Goal: Transaction & Acquisition: Book appointment/travel/reservation

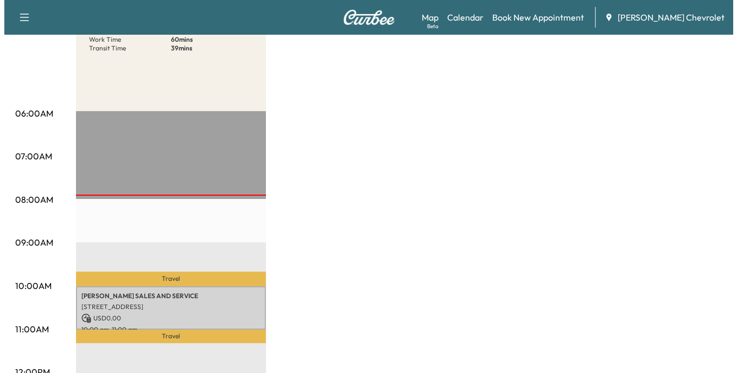
scroll to position [217, 0]
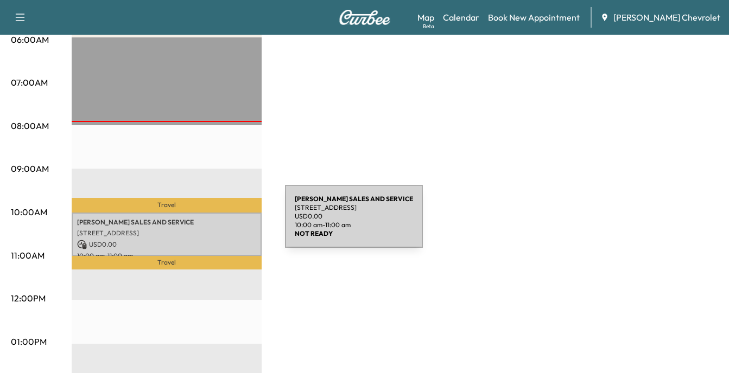
click at [204, 223] on p "[PERSON_NAME] SALES AND SERVICE" at bounding box center [166, 222] width 179 height 9
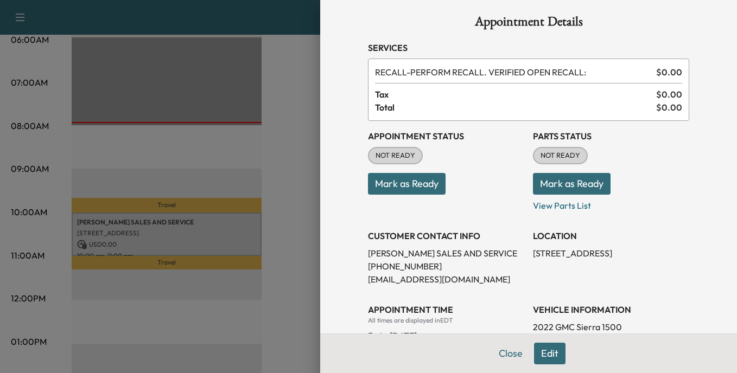
scroll to position [0, 0]
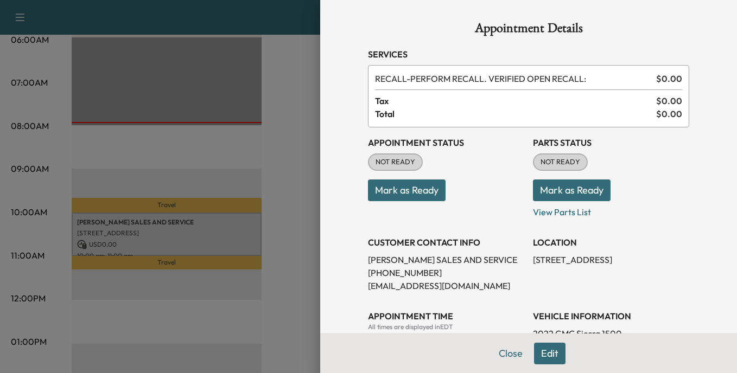
click at [288, 188] on div at bounding box center [368, 186] width 737 height 373
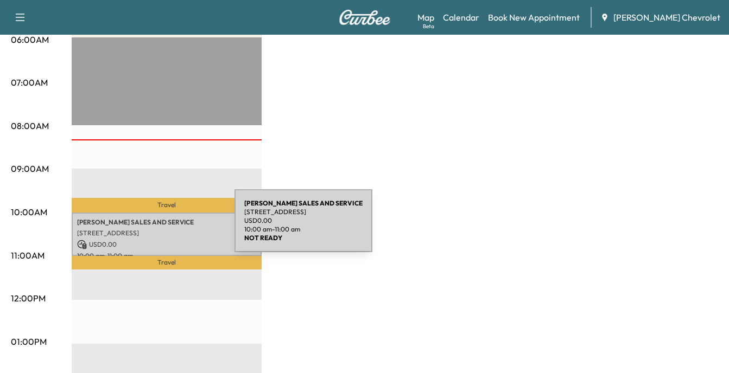
click at [153, 229] on p "[STREET_ADDRESS]" at bounding box center [166, 233] width 179 height 9
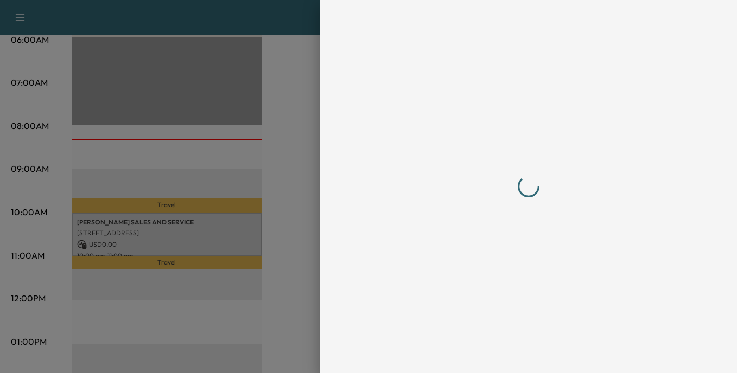
click at [153, 227] on div at bounding box center [368, 186] width 737 height 373
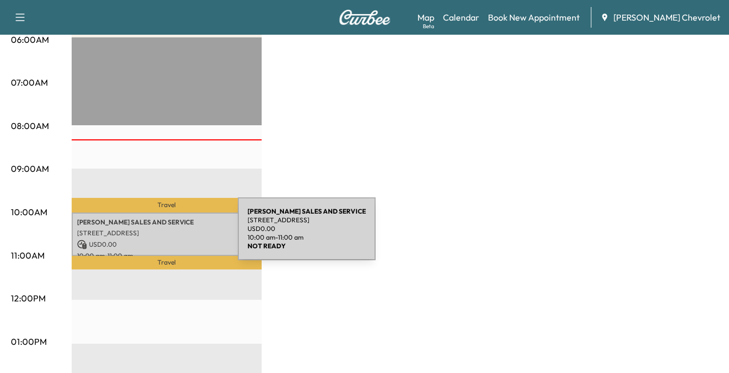
click at [156, 236] on div "[PERSON_NAME] SALES AND SERVICE [STREET_ADDRESS] USD 0.00 10:00 am - 11:00 am" at bounding box center [167, 235] width 190 height 44
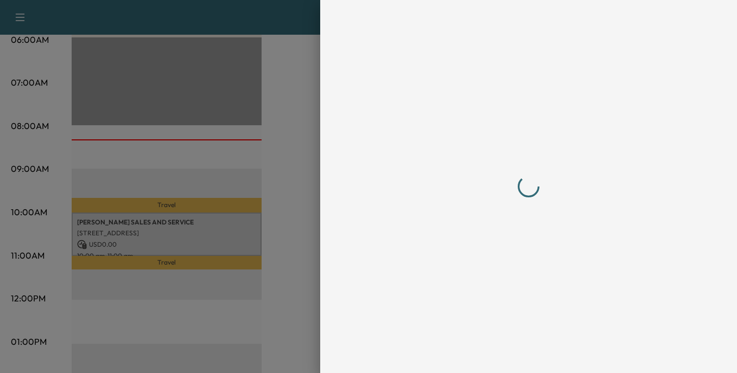
click at [156, 236] on div at bounding box center [368, 186] width 737 height 373
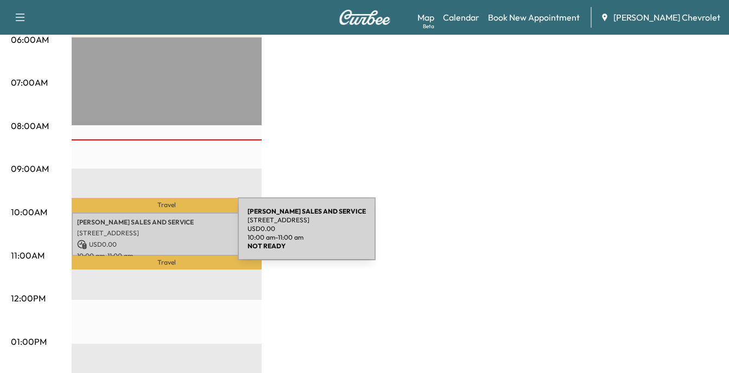
click at [156, 237] on div "[PERSON_NAME] SALES AND SERVICE [STREET_ADDRESS] USD 0.00 10:00 am - 11:00 am" at bounding box center [167, 235] width 190 height 44
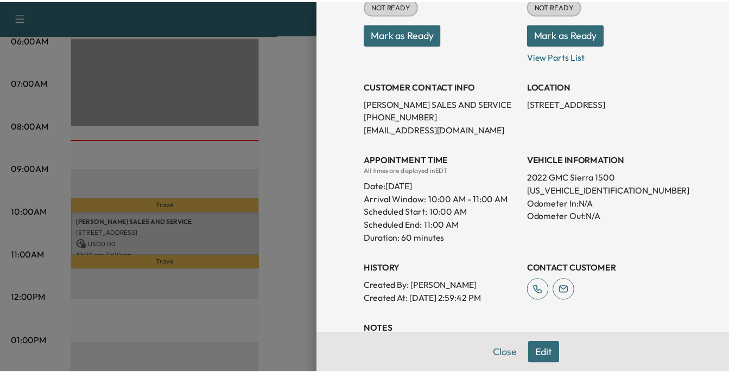
scroll to position [128, 0]
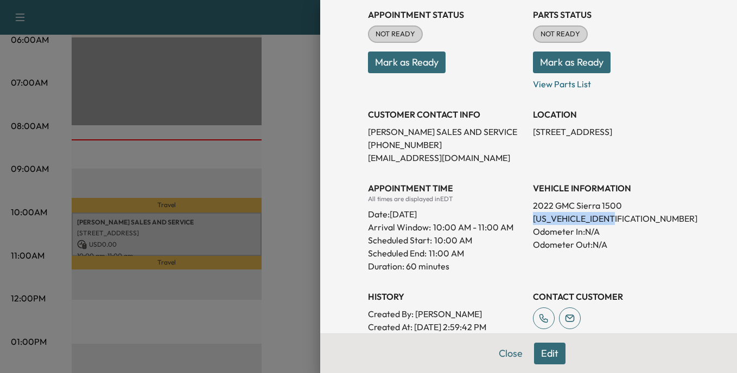
drag, startPoint x: 524, startPoint y: 218, endPoint x: 618, endPoint y: 218, distance: 93.3
click at [618, 218] on div "Appointment Status NOT READY Mark as Ready Parts Status NOT READY Mark as Ready…" at bounding box center [528, 166] width 321 height 334
drag, startPoint x: 618, startPoint y: 218, endPoint x: 579, endPoint y: 217, distance: 39.1
copy p "[US_VEHICLE_IDENTIFICATION_NUMBER]"
click at [266, 119] on div at bounding box center [368, 186] width 737 height 373
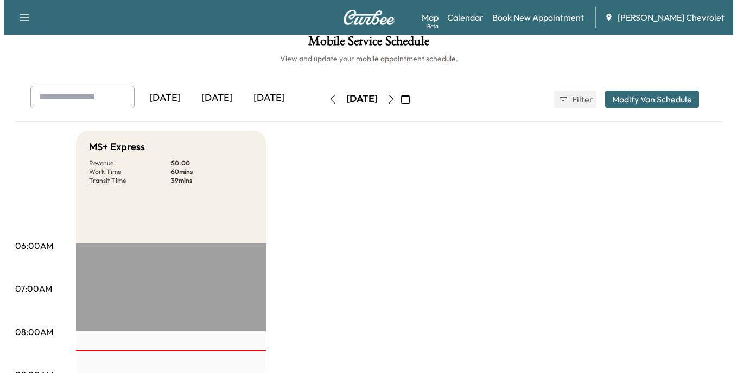
scroll to position [0, 0]
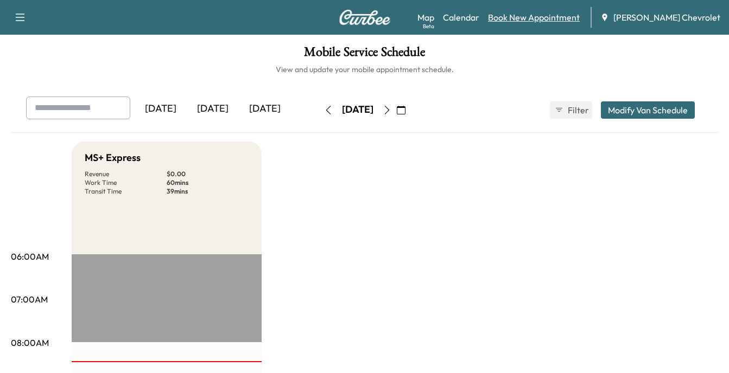
click at [543, 16] on link "Book New Appointment" at bounding box center [534, 17] width 92 height 13
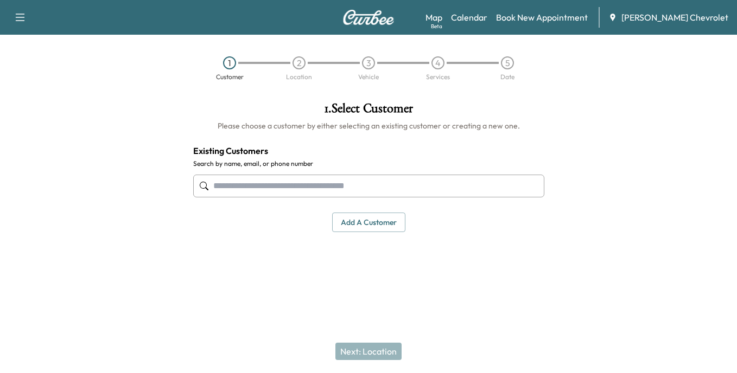
click at [236, 187] on input "text" at bounding box center [368, 186] width 351 height 23
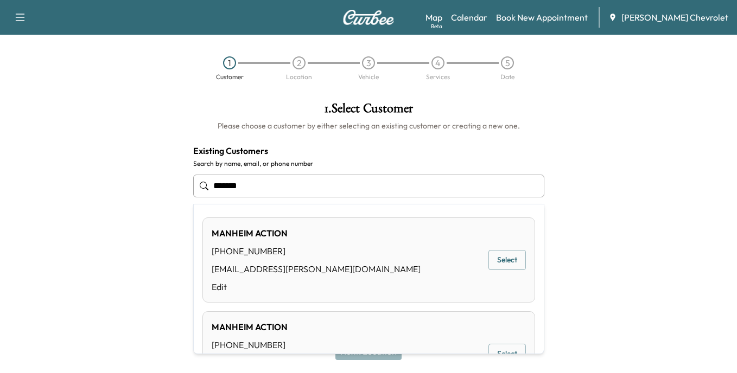
click at [505, 257] on button "Select" at bounding box center [506, 260] width 37 height 20
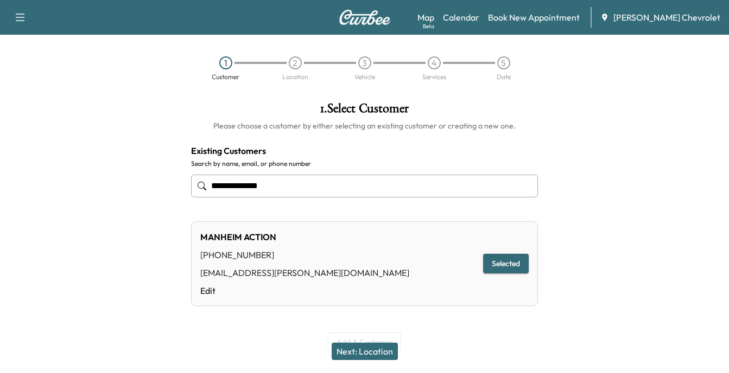
type input "**********"
click at [361, 349] on button "Next: Location" at bounding box center [365, 351] width 66 height 17
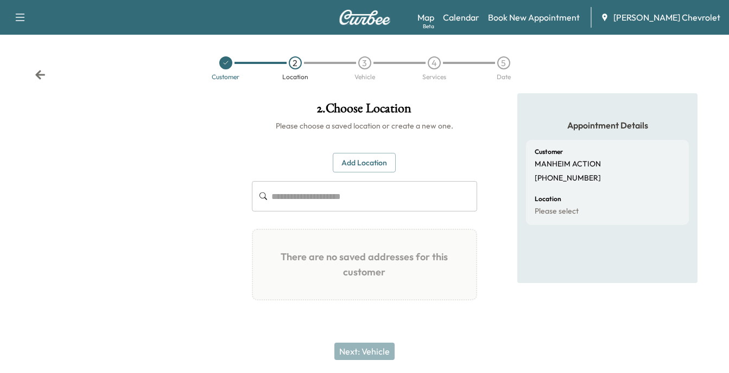
click at [301, 199] on input "text" at bounding box center [374, 196] width 206 height 30
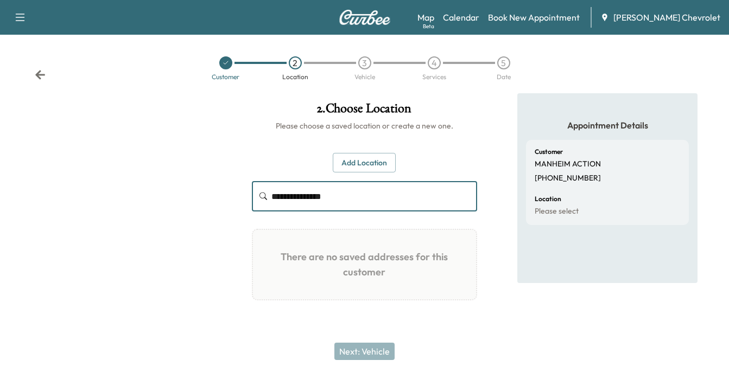
type input "**********"
click at [369, 163] on button "Add Location" at bounding box center [364, 163] width 63 height 20
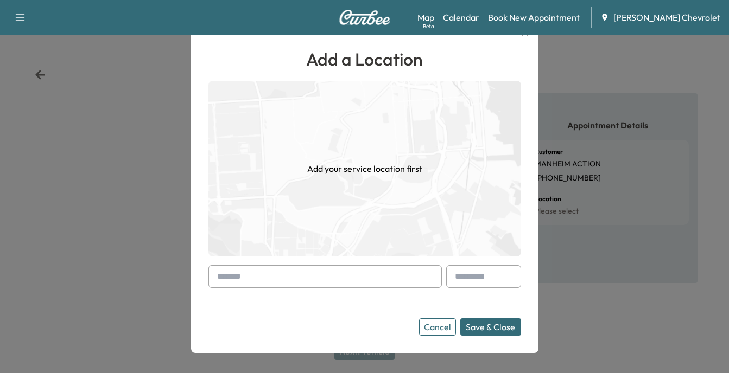
click at [240, 274] on input "text" at bounding box center [324, 276] width 233 height 23
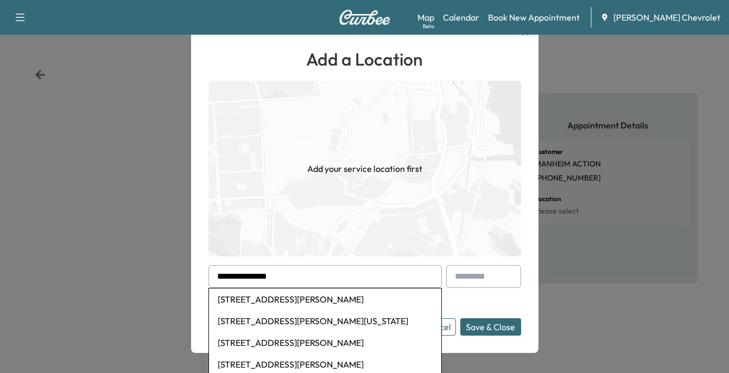
click at [363, 303] on li "[STREET_ADDRESS][PERSON_NAME]" at bounding box center [325, 300] width 232 height 22
type input "**********"
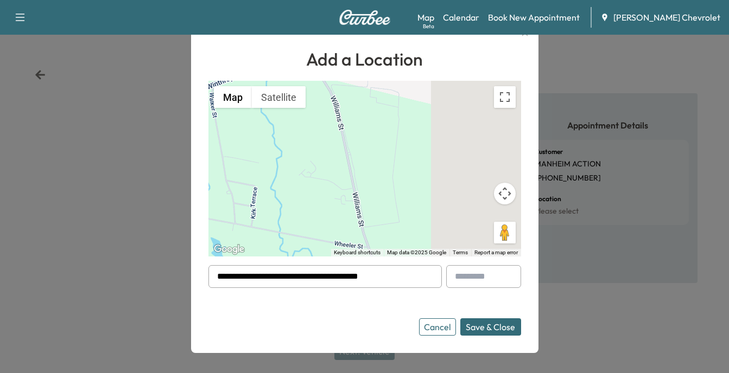
click at [496, 325] on button "Save & Close" at bounding box center [490, 327] width 61 height 17
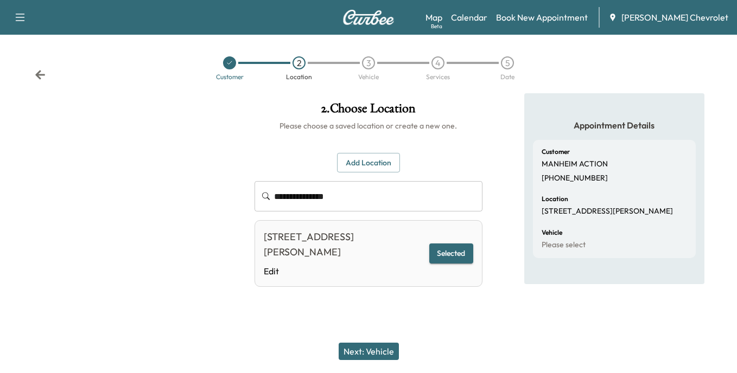
click at [371, 347] on button "Next: Vehicle" at bounding box center [369, 351] width 60 height 17
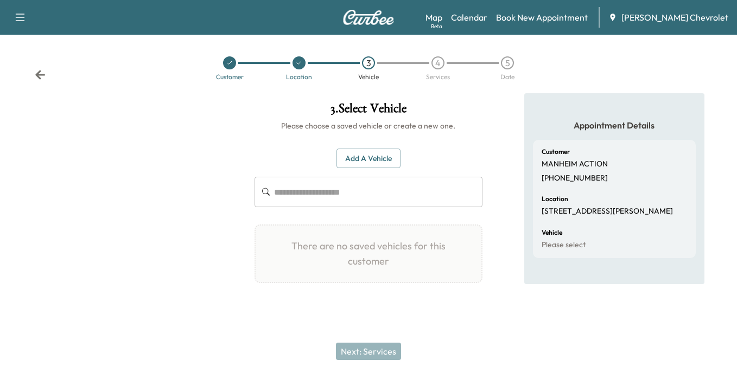
click at [369, 160] on button "Add a Vehicle" at bounding box center [368, 159] width 64 height 20
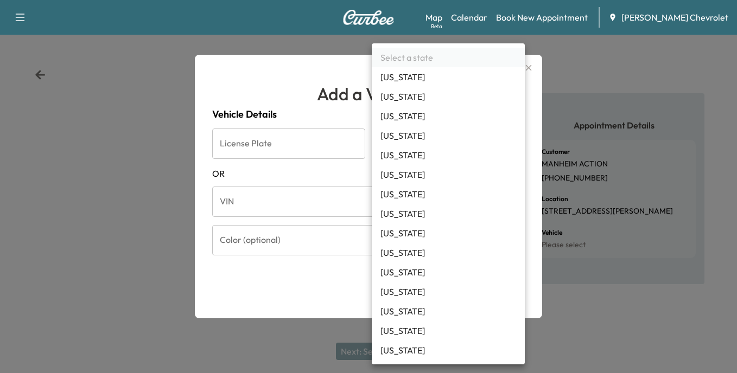
click at [512, 144] on body "Support Log Out Map Beta Calendar Book New Appointment [PERSON_NAME] Chevrolet …" at bounding box center [368, 186] width 737 height 373
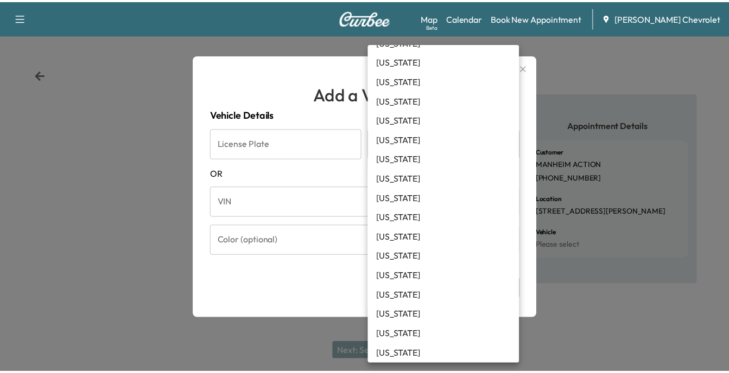
scroll to position [217, 0]
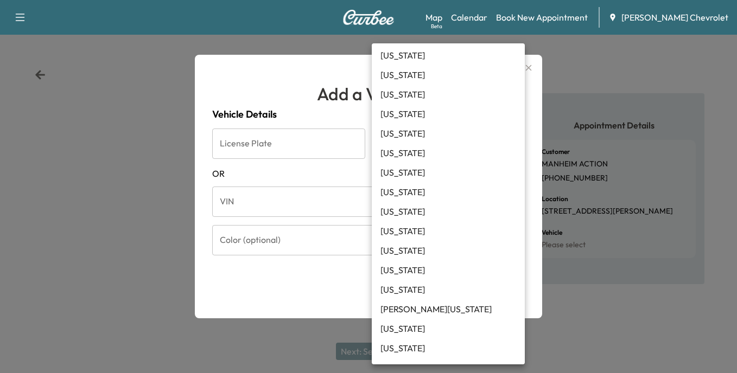
click at [440, 347] on li "[US_STATE]" at bounding box center [448, 349] width 153 height 20
type input "**"
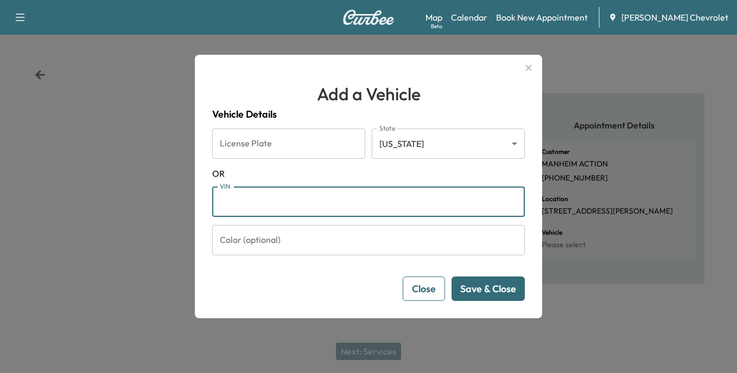
click at [253, 203] on input "VIN" at bounding box center [368, 202] width 313 height 30
type input "**********"
click at [484, 291] on button "Save & Close" at bounding box center [488, 289] width 73 height 24
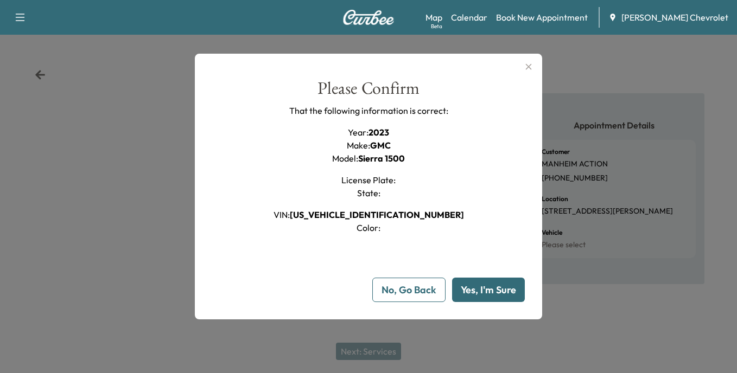
click at [492, 293] on button "Yes, I'm Sure" at bounding box center [488, 290] width 73 height 24
type input "**"
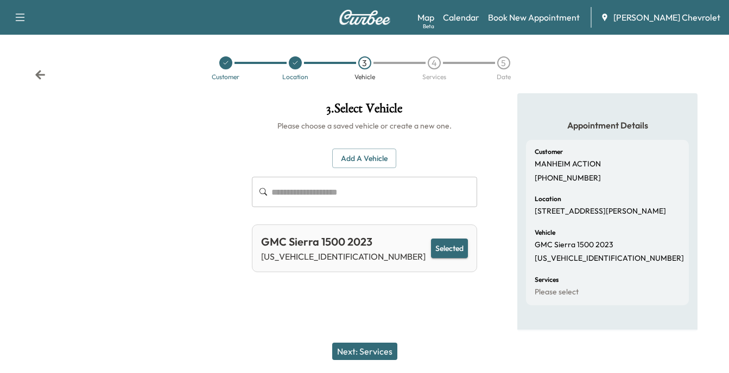
click at [443, 246] on button "Selected" at bounding box center [449, 249] width 37 height 20
click at [376, 353] on button "Next: Services" at bounding box center [364, 351] width 65 height 17
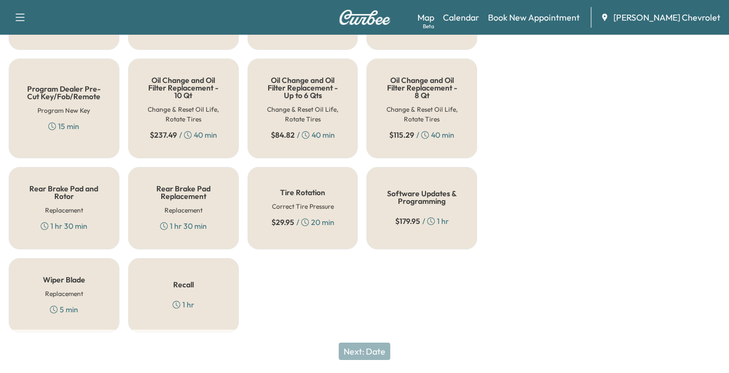
scroll to position [347, 0]
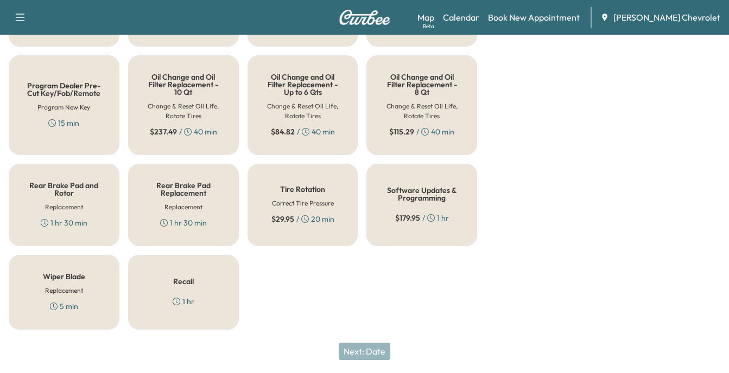
click at [187, 289] on div "Recall 1 hr" at bounding box center [183, 292] width 111 height 75
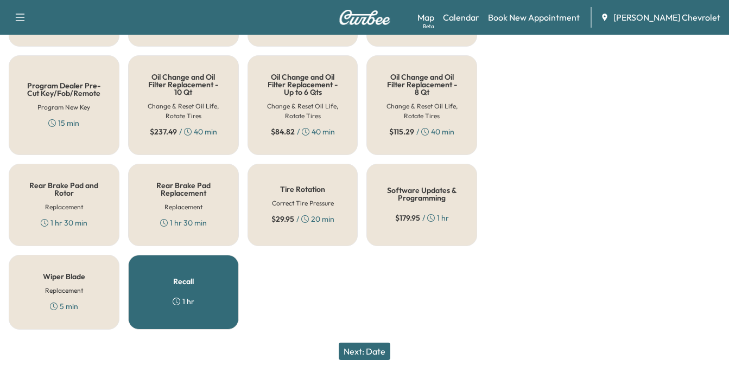
click at [370, 352] on button "Next: Date" at bounding box center [365, 351] width 52 height 17
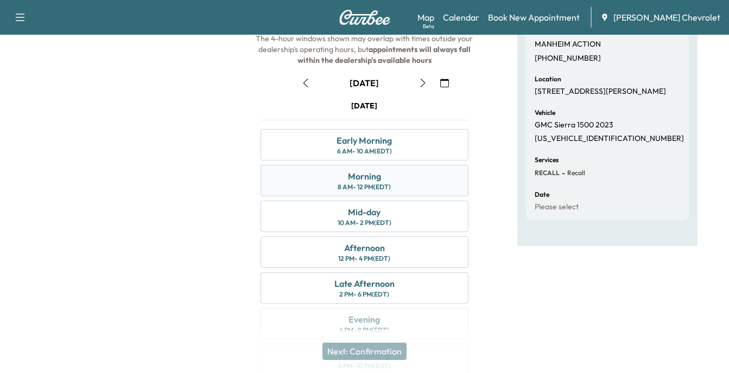
scroll to position [61, 0]
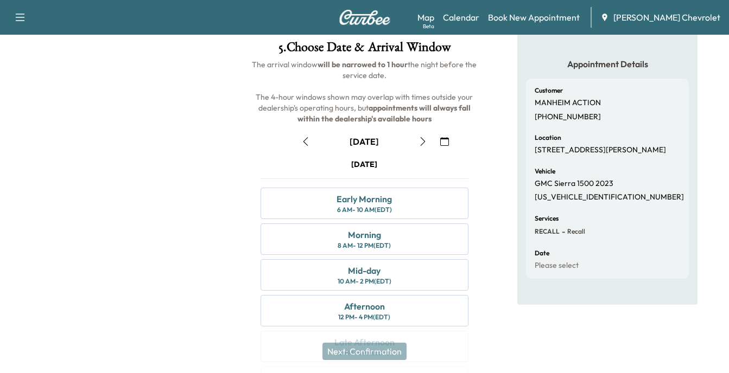
click at [300, 139] on button "button" at bounding box center [305, 141] width 18 height 17
click at [374, 276] on div "Mid-day" at bounding box center [364, 270] width 33 height 13
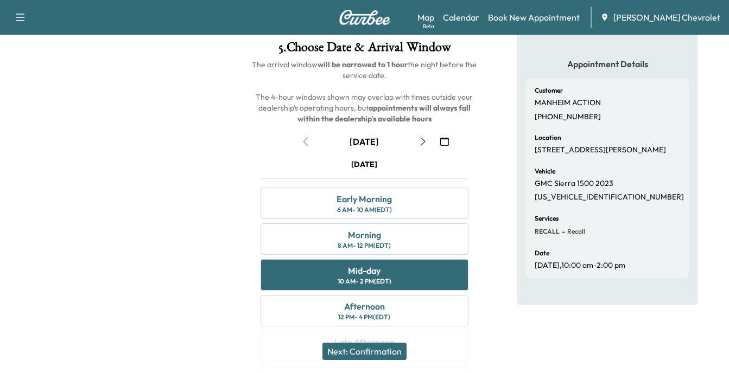
click at [373, 354] on button "Next: Confirmation" at bounding box center [364, 351] width 84 height 17
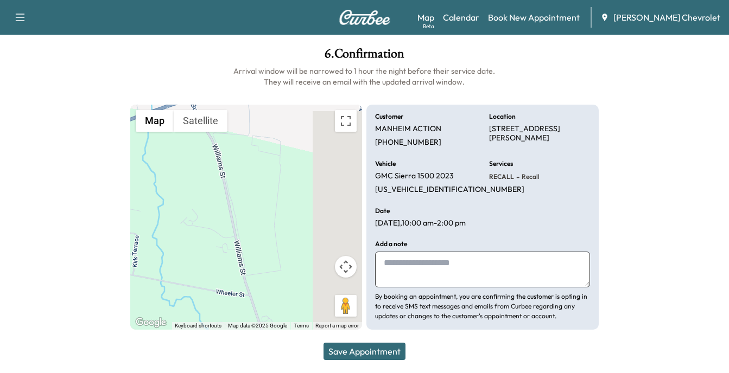
click at [395, 268] on textarea at bounding box center [482, 270] width 215 height 36
type textarea "**********"
click at [377, 348] on button "Save Appointment" at bounding box center [364, 351] width 82 height 17
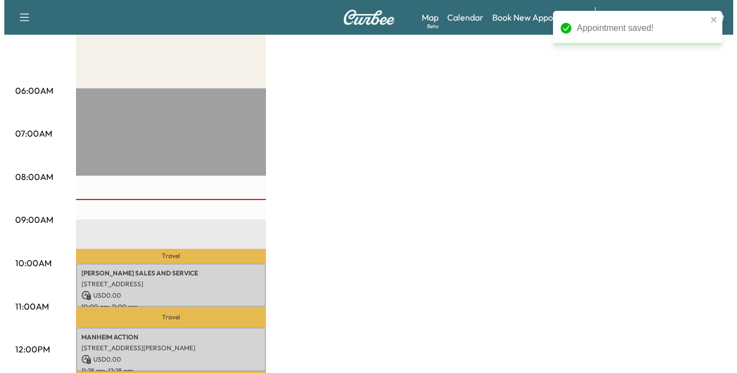
scroll to position [217, 0]
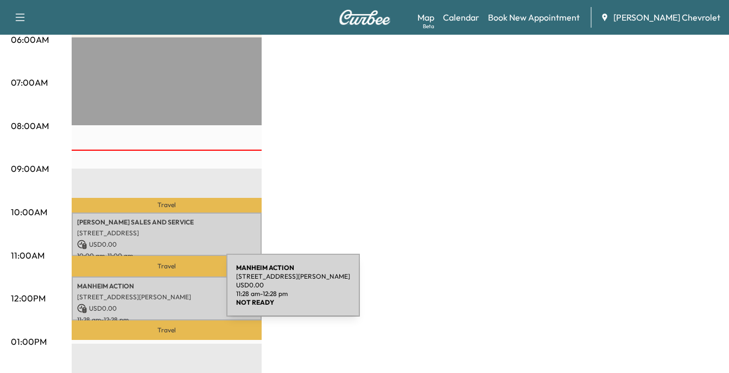
click at [145, 293] on p "[STREET_ADDRESS][PERSON_NAME]" at bounding box center [166, 297] width 179 height 9
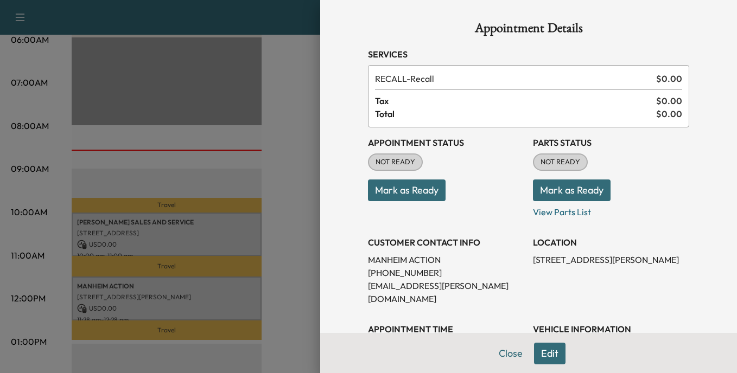
click at [540, 352] on button "Edit" at bounding box center [549, 354] width 31 height 22
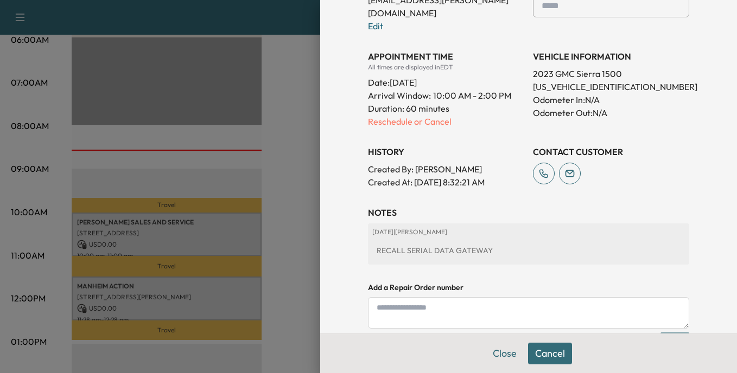
scroll to position [380, 0]
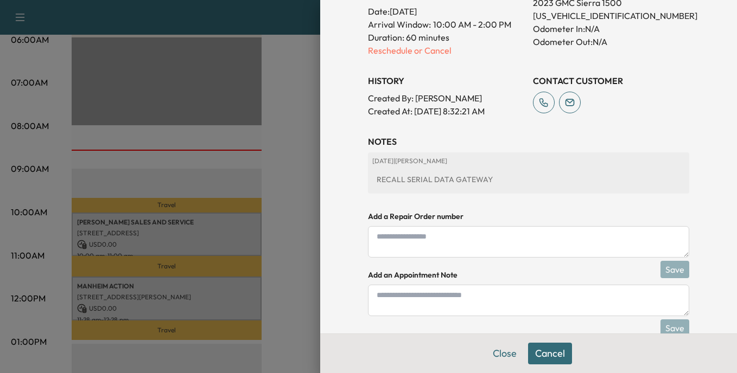
click at [424, 226] on textarea at bounding box center [528, 241] width 321 height 31
type textarea "******"
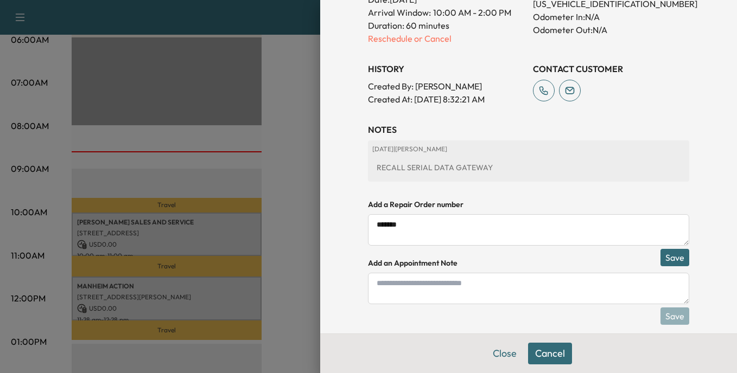
click at [671, 249] on button "Save" at bounding box center [674, 257] width 29 height 17
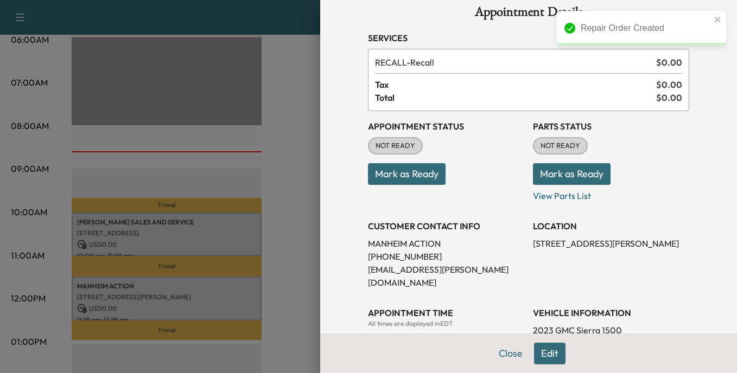
scroll to position [0, 0]
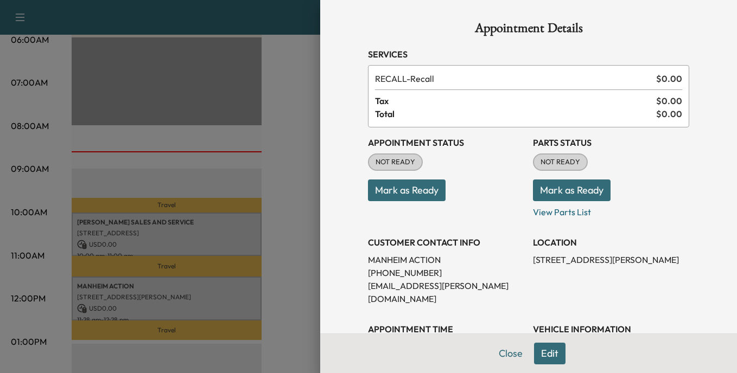
click at [541, 359] on button "Edit" at bounding box center [549, 354] width 31 height 22
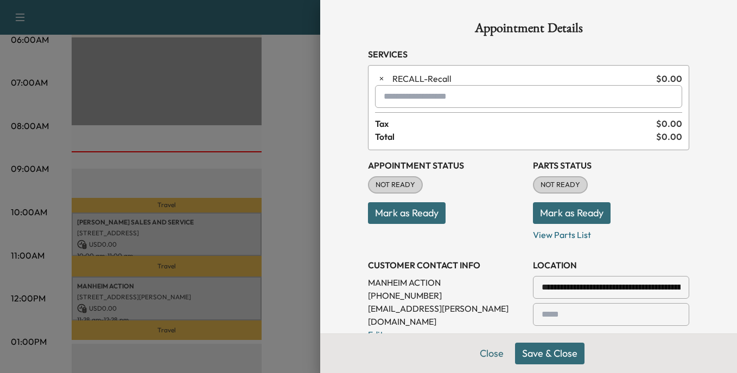
click at [379, 96] on div at bounding box center [385, 96] width 13 height 13
type input "*"
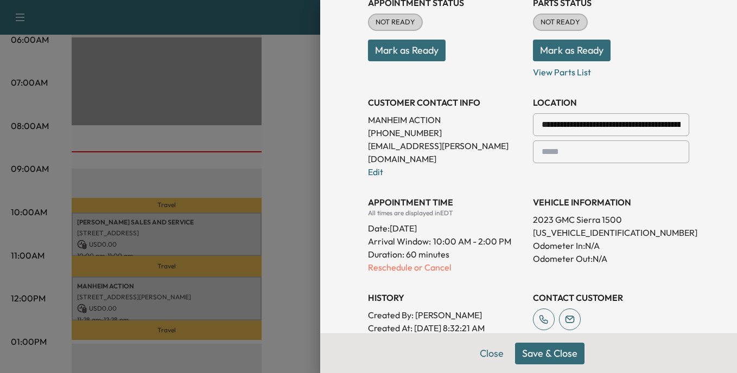
click at [538, 353] on button "Save & Close" at bounding box center [549, 354] width 69 height 22
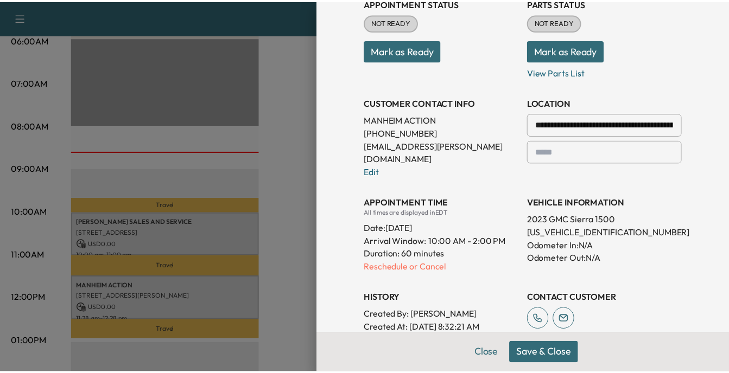
scroll to position [140, 0]
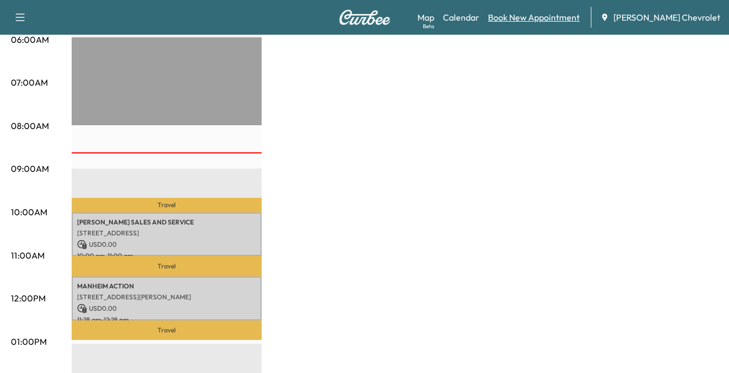
click at [554, 14] on link "Book New Appointment" at bounding box center [534, 17] width 92 height 13
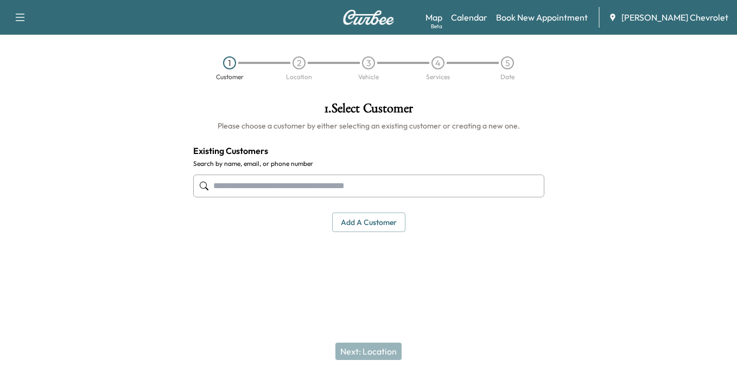
click at [247, 187] on input "text" at bounding box center [368, 186] width 351 height 23
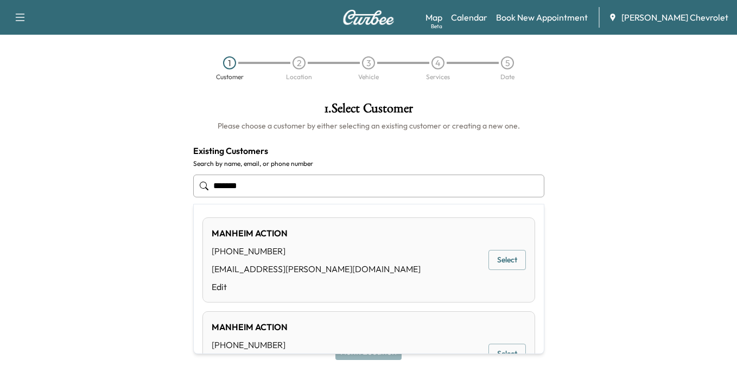
click at [253, 256] on div "[PHONE_NUMBER]" at bounding box center [316, 251] width 209 height 13
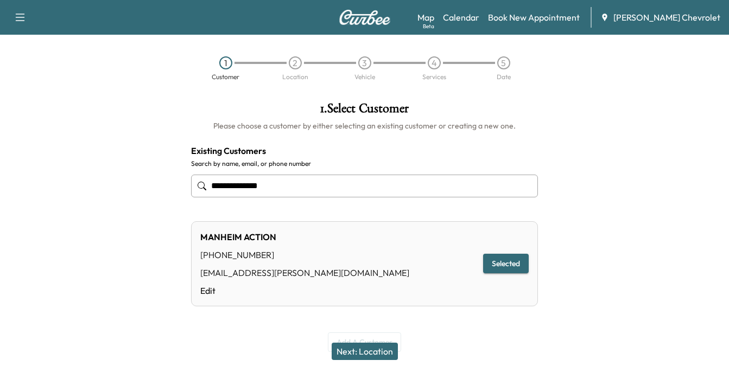
type input "**********"
click at [512, 264] on button "Selected" at bounding box center [506, 264] width 46 height 20
click at [372, 351] on button "Next: Location" at bounding box center [365, 351] width 66 height 17
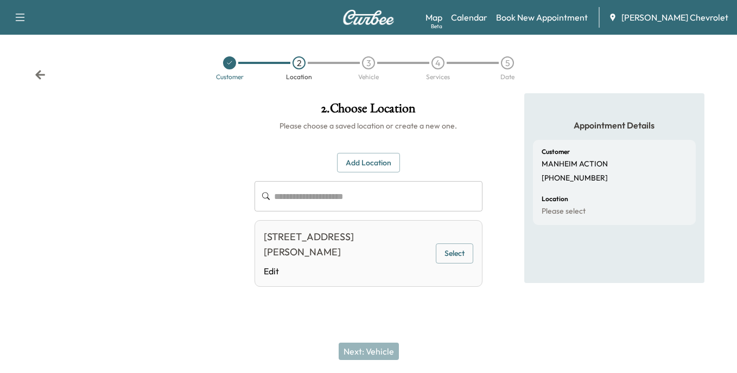
click at [452, 257] on button "Select" at bounding box center [454, 254] width 37 height 20
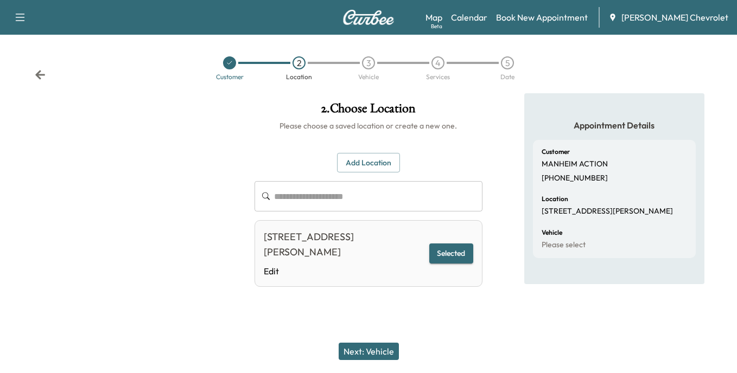
click at [375, 346] on button "Next: Vehicle" at bounding box center [369, 351] width 60 height 17
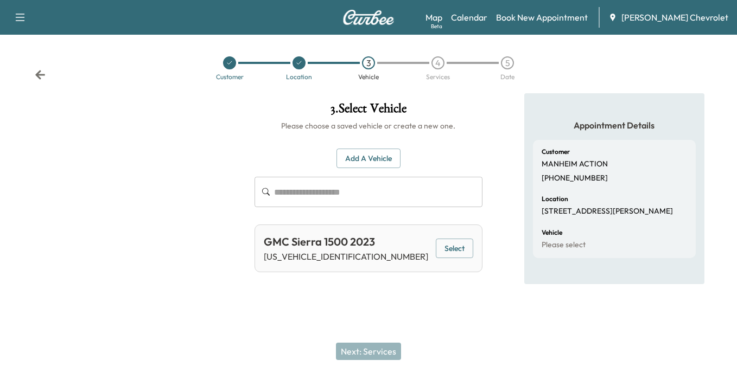
click at [377, 160] on button "Add a Vehicle" at bounding box center [368, 159] width 64 height 20
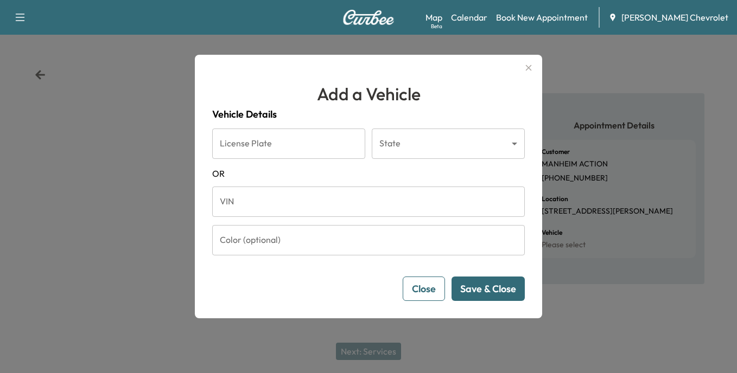
click at [258, 206] on input "VIN" at bounding box center [368, 202] width 313 height 30
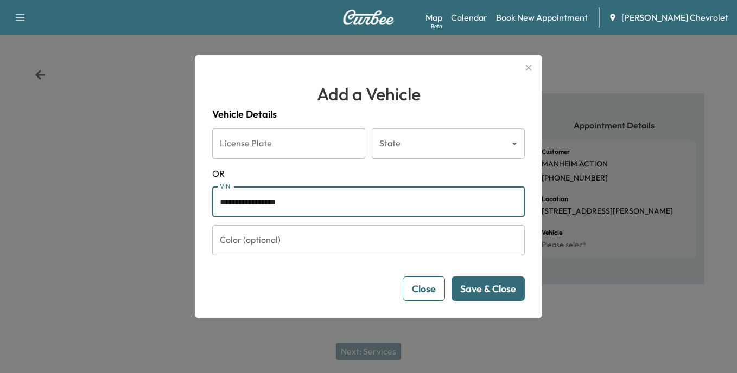
type input "**********"
click at [486, 290] on button "Save & Close" at bounding box center [488, 289] width 73 height 24
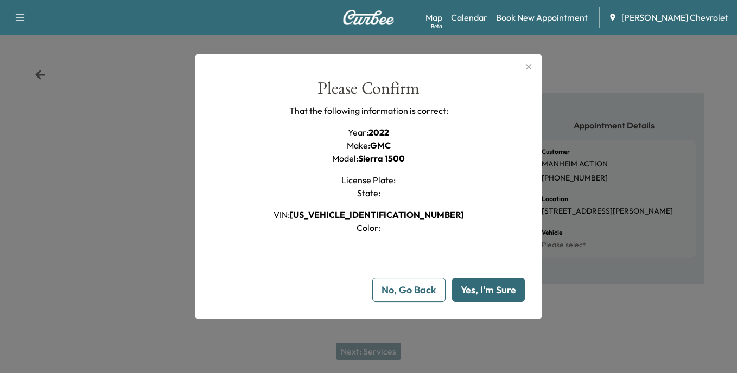
click at [486, 291] on button "Yes, I'm Sure" at bounding box center [488, 290] width 73 height 24
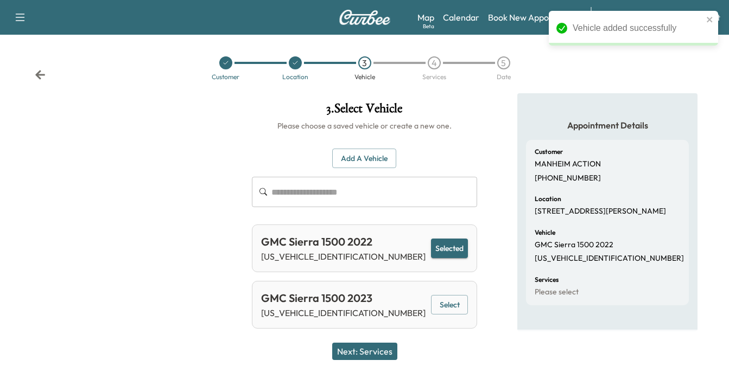
scroll to position [3, 0]
click at [379, 353] on button "Next: Services" at bounding box center [364, 351] width 65 height 17
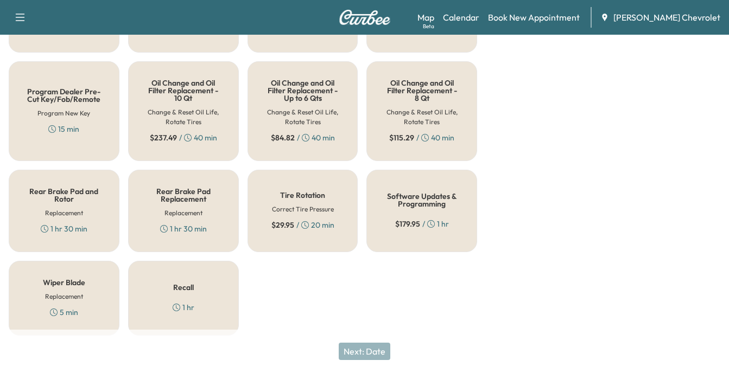
scroll to position [347, 0]
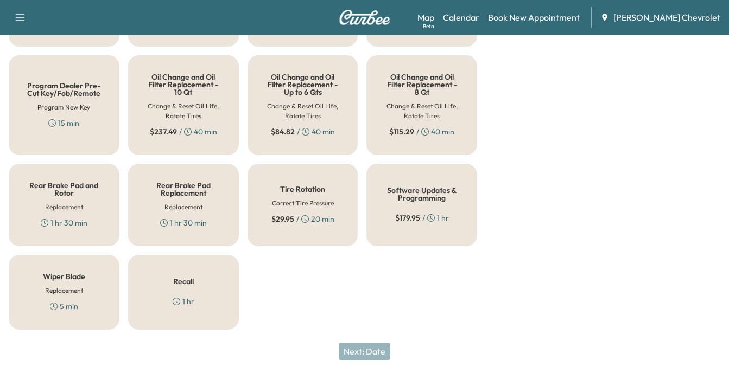
click at [188, 281] on h5 "Recall" at bounding box center [183, 282] width 21 height 8
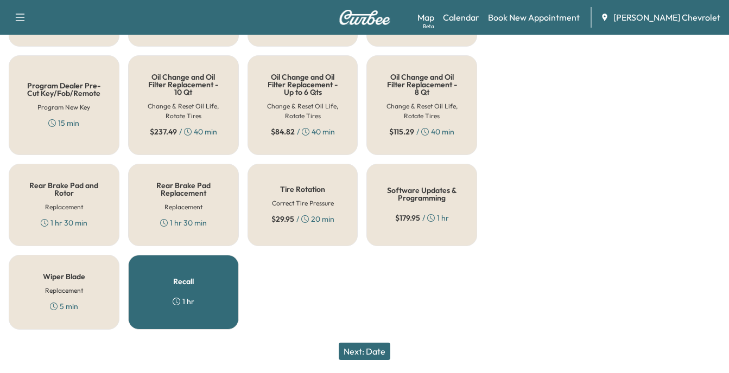
click at [374, 352] on button "Next: Date" at bounding box center [365, 351] width 52 height 17
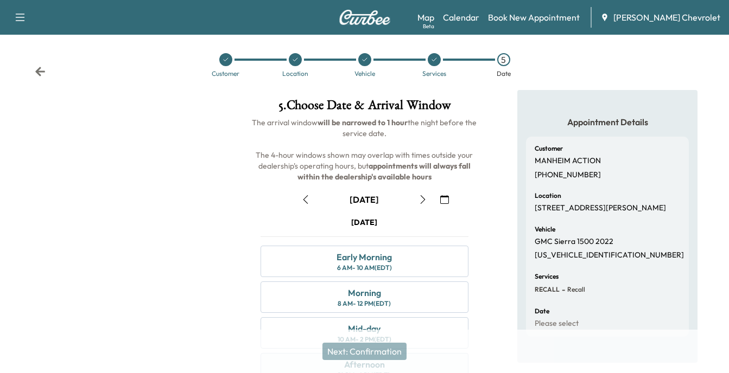
scroll to position [0, 0]
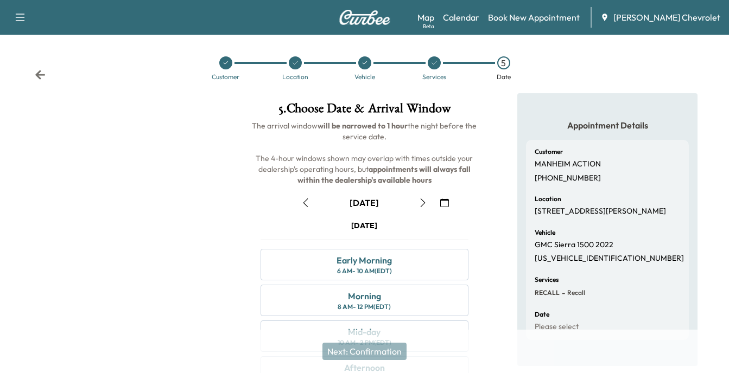
click at [303, 202] on icon "button" at bounding box center [305, 203] width 9 height 9
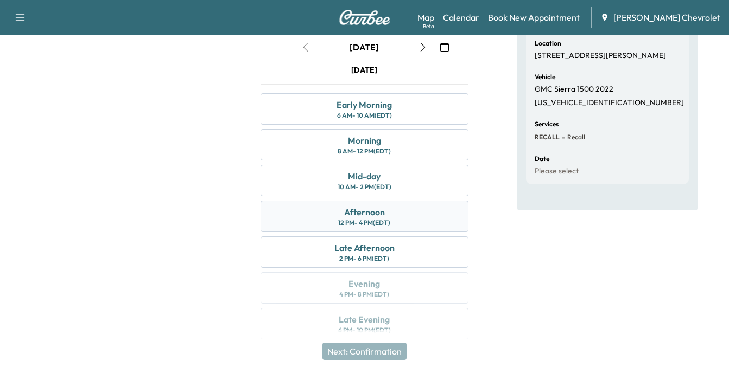
scroll to position [163, 0]
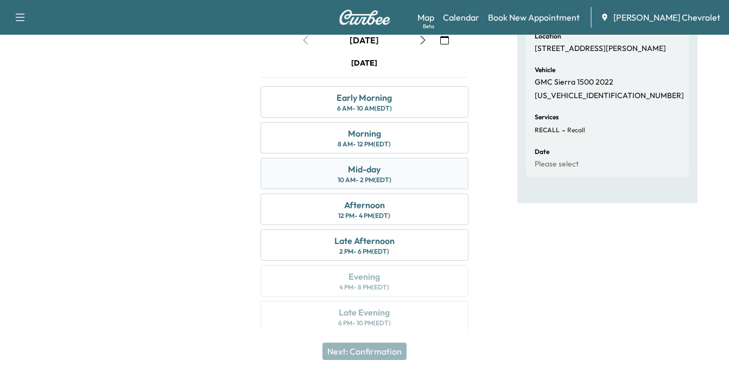
click at [373, 176] on div "10 AM - 2 PM (EDT)" at bounding box center [365, 180] width 54 height 9
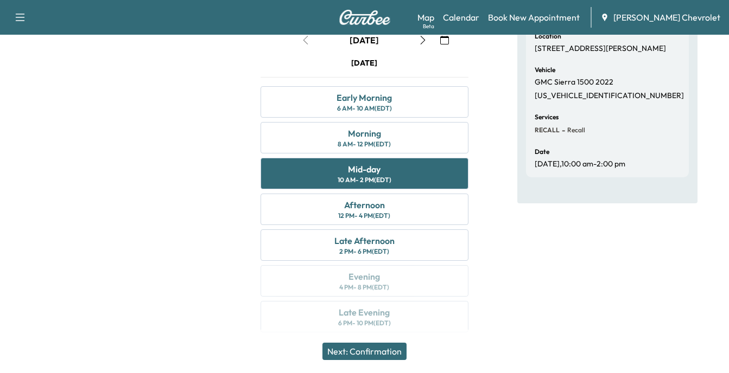
click at [372, 352] on button "Next: Confirmation" at bounding box center [364, 351] width 84 height 17
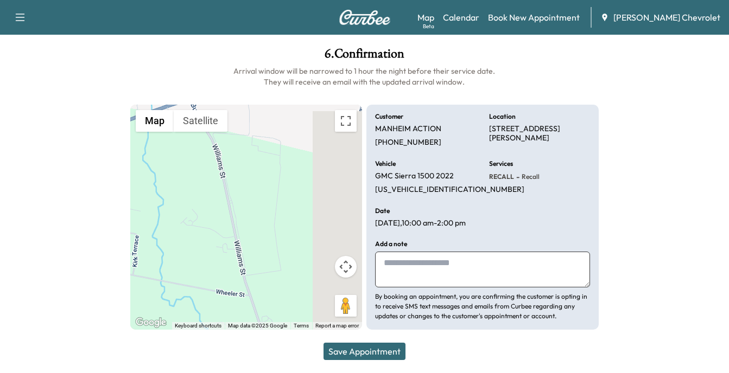
click at [393, 268] on textarea at bounding box center [482, 270] width 215 height 36
type textarea "**********"
click at [370, 352] on button "Save Appointment" at bounding box center [364, 351] width 82 height 17
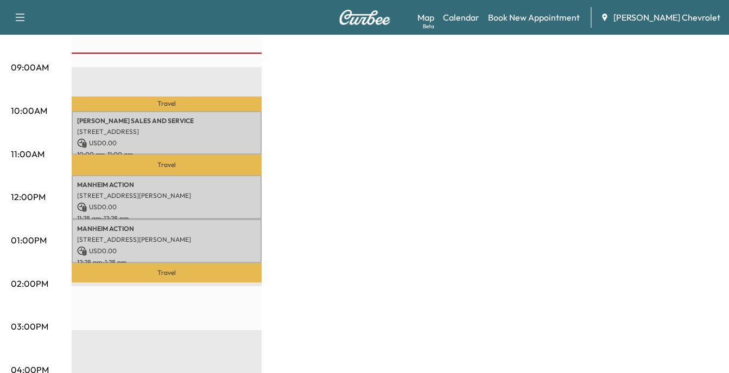
scroll to position [326, 0]
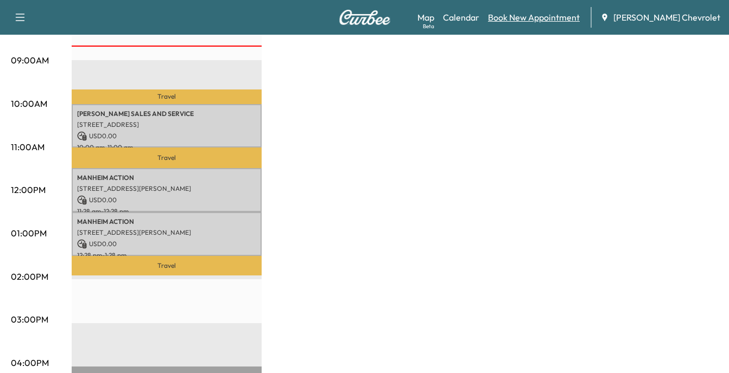
click at [539, 16] on link "Book New Appointment" at bounding box center [534, 17] width 92 height 13
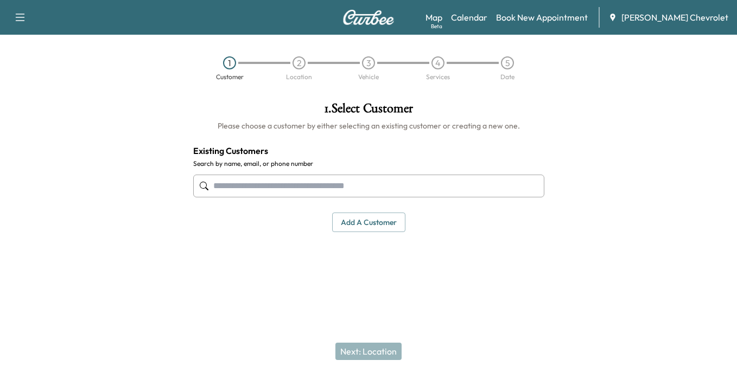
click at [263, 185] on input "text" at bounding box center [368, 186] width 351 height 23
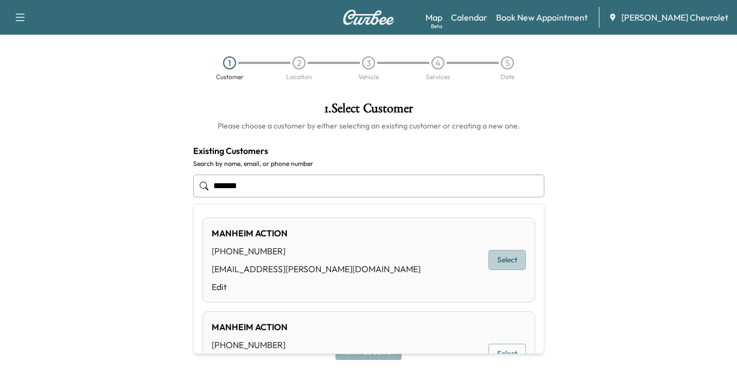
click at [503, 257] on button "Select" at bounding box center [506, 260] width 37 height 20
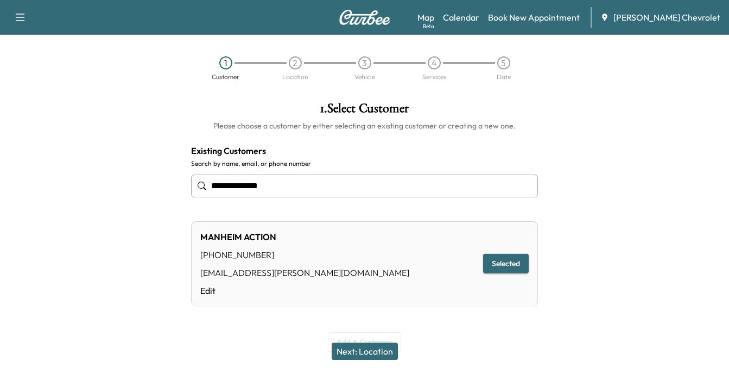
type input "**********"
click at [367, 352] on button "Next: Location" at bounding box center [365, 351] width 66 height 17
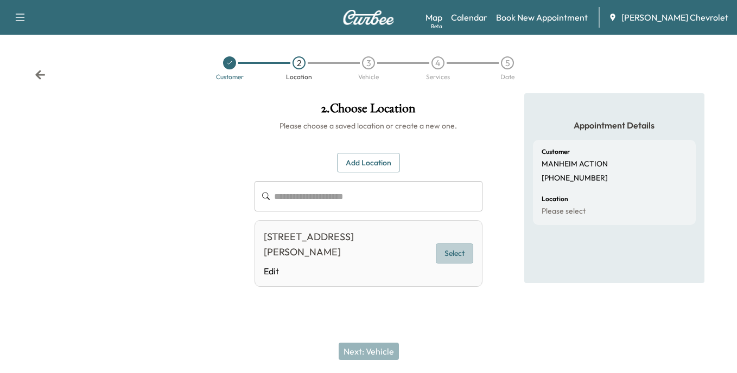
click at [460, 256] on button "Select" at bounding box center [454, 254] width 37 height 20
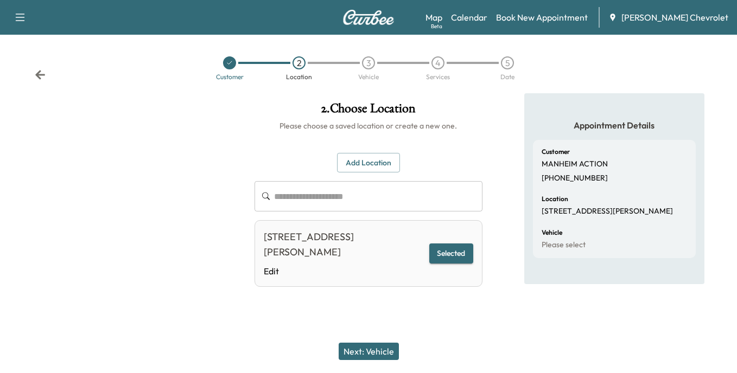
click at [371, 351] on button "Next: Vehicle" at bounding box center [369, 351] width 60 height 17
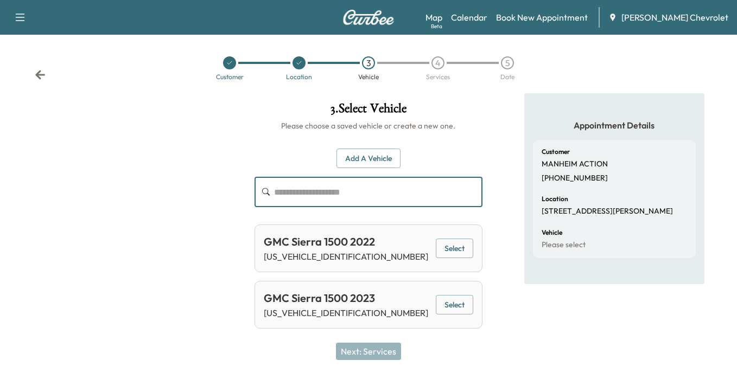
click at [290, 192] on input "text" at bounding box center [378, 192] width 208 height 30
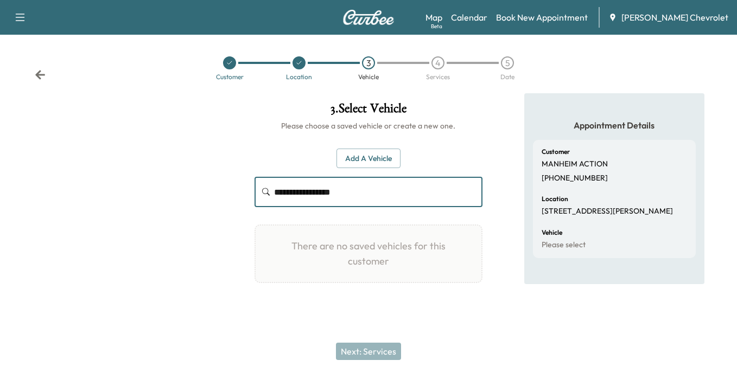
type input "**********"
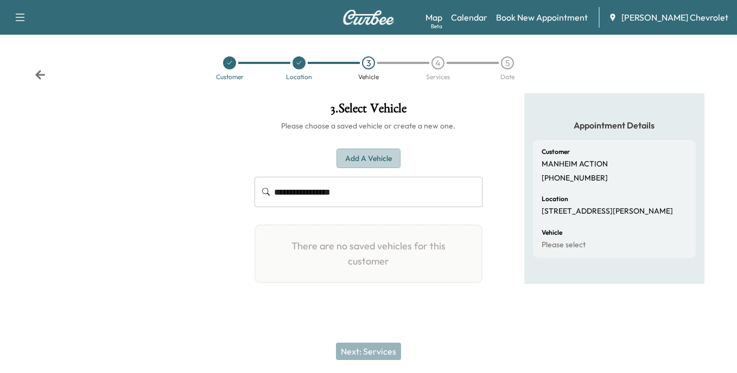
click at [375, 160] on button "Add a Vehicle" at bounding box center [368, 159] width 64 height 20
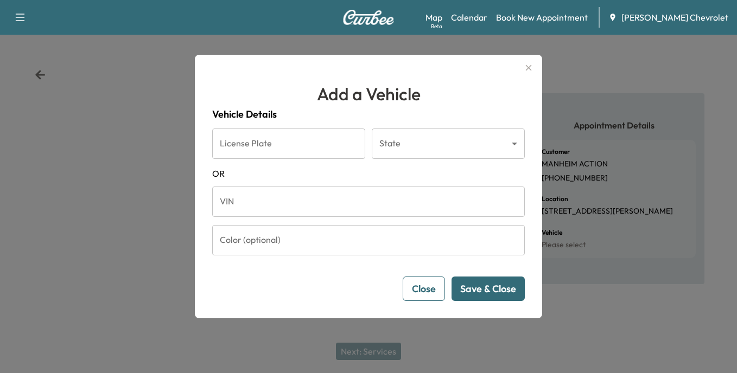
click at [273, 207] on input "VIN" at bounding box center [368, 202] width 313 height 30
click at [475, 290] on button "Save & Close" at bounding box center [488, 289] width 73 height 24
click at [488, 287] on button "Save & Close" at bounding box center [488, 289] width 73 height 24
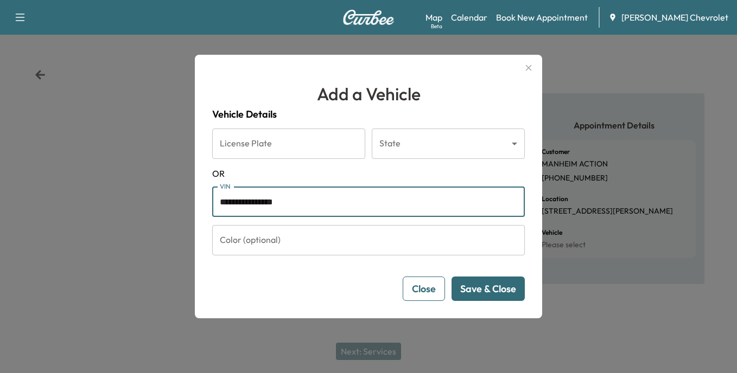
drag, startPoint x: 305, startPoint y: 200, endPoint x: 314, endPoint y: 197, distance: 9.8
click at [306, 200] on input "**********" at bounding box center [368, 202] width 313 height 30
type input "**********"
click at [488, 295] on button "Save & Close" at bounding box center [488, 289] width 73 height 24
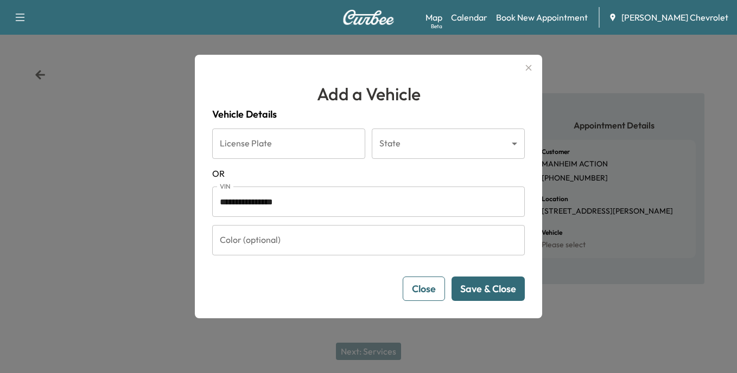
click at [488, 287] on button "Save & Close" at bounding box center [488, 289] width 73 height 24
click at [500, 144] on body "**********" at bounding box center [368, 186] width 737 height 373
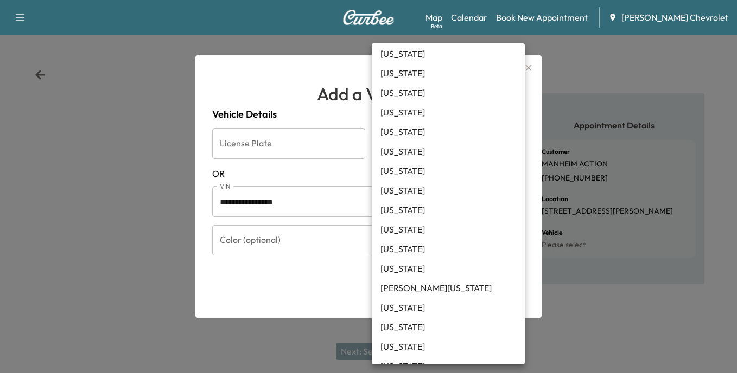
scroll to position [271, 0]
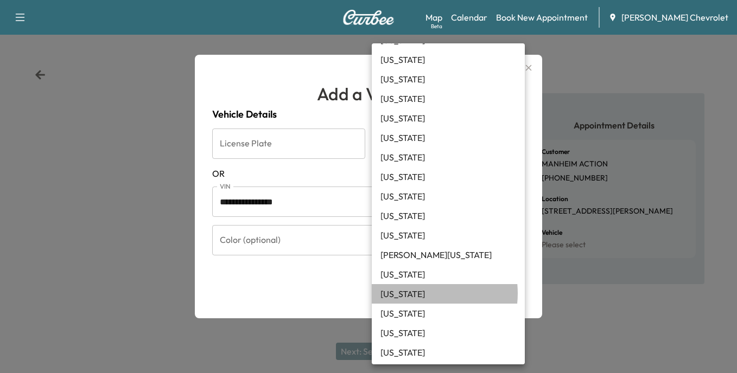
click at [414, 294] on li "[US_STATE]" at bounding box center [448, 294] width 153 height 20
type input "**"
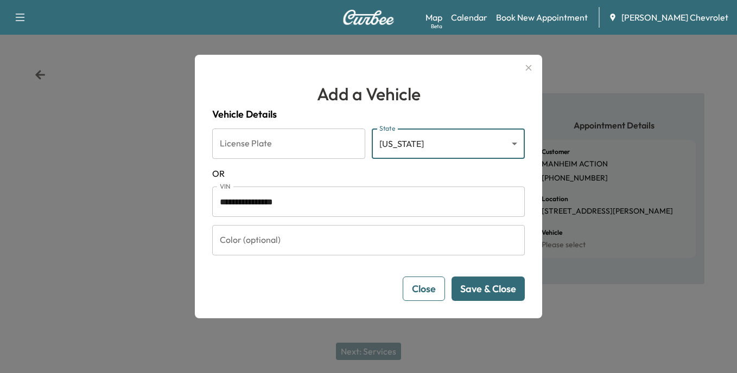
click at [499, 289] on button "Save & Close" at bounding box center [488, 289] width 73 height 24
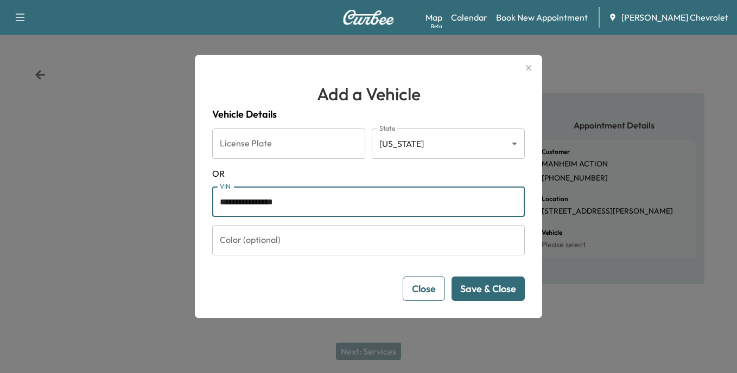
click at [240, 201] on input "**********" at bounding box center [368, 202] width 313 height 30
click at [241, 201] on input "**********" at bounding box center [368, 202] width 313 height 30
click at [240, 202] on input "**********" at bounding box center [368, 202] width 313 height 30
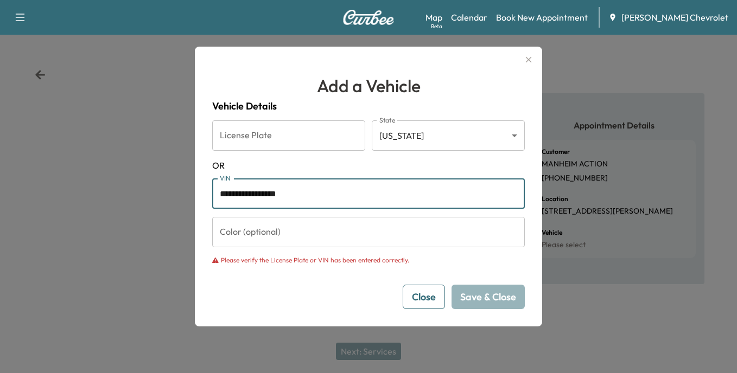
click at [316, 195] on input "**********" at bounding box center [368, 194] width 313 height 30
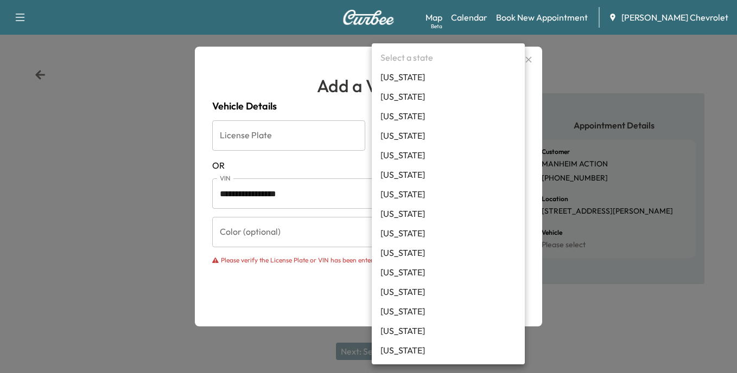
click at [513, 136] on body "**********" at bounding box center [368, 186] width 737 height 373
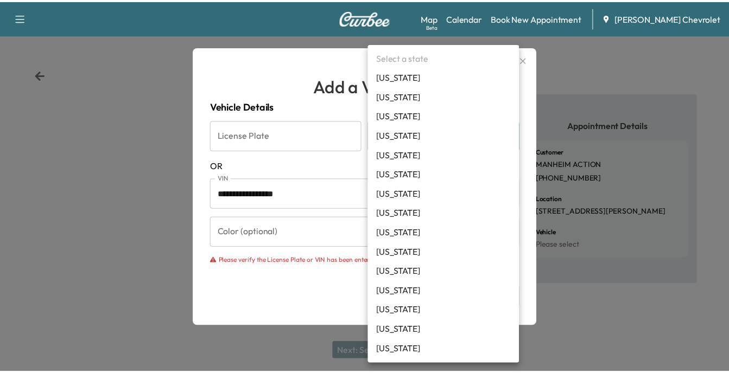
scroll to position [0, 0]
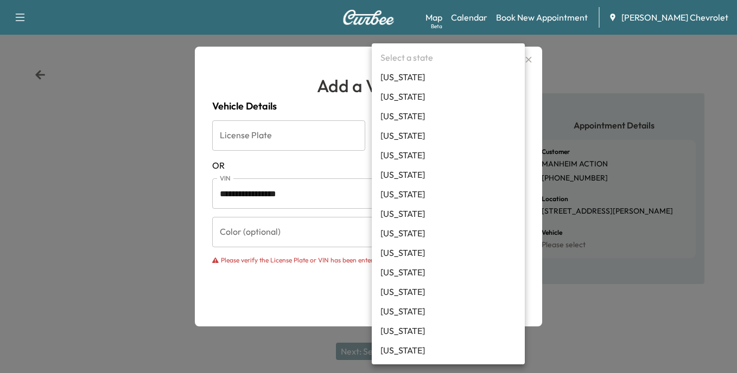
click at [638, 249] on div at bounding box center [368, 186] width 737 height 373
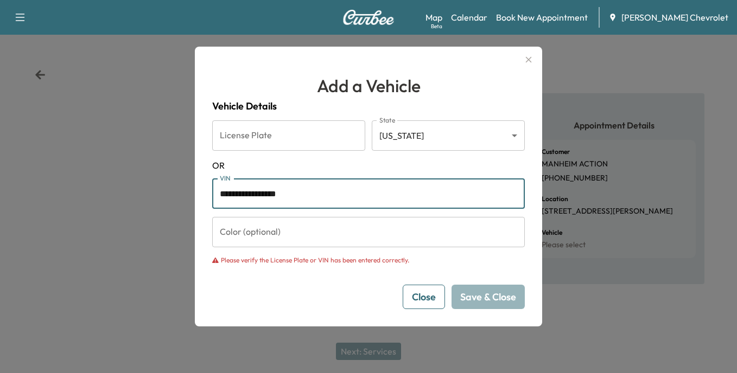
click at [333, 200] on input "**********" at bounding box center [368, 194] width 313 height 30
click at [427, 301] on button "Close" at bounding box center [424, 297] width 42 height 24
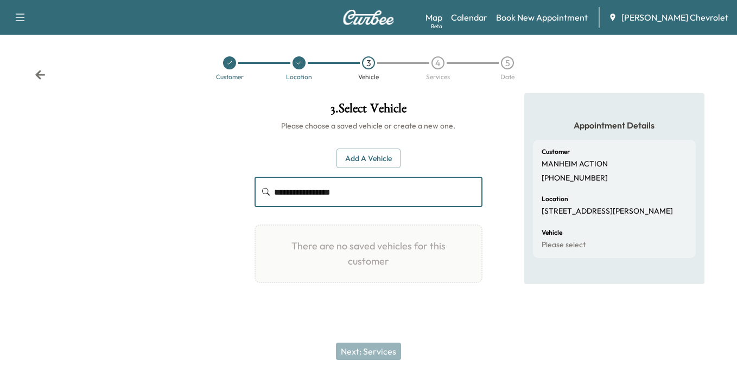
drag, startPoint x: 366, startPoint y: 194, endPoint x: 275, endPoint y: 200, distance: 91.4
click at [275, 200] on input "**********" at bounding box center [378, 192] width 208 height 30
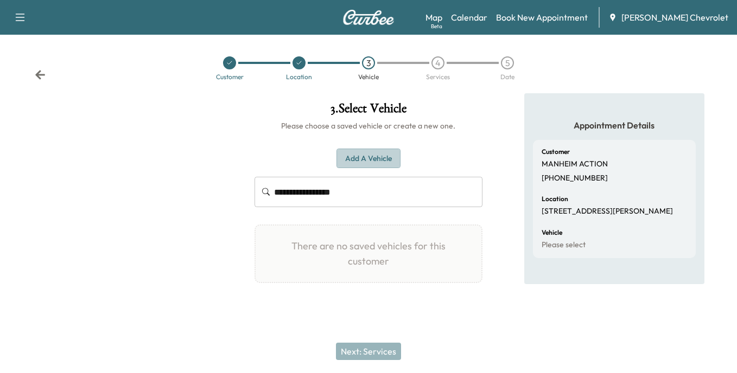
click at [374, 162] on button "Add a Vehicle" at bounding box center [368, 159] width 64 height 20
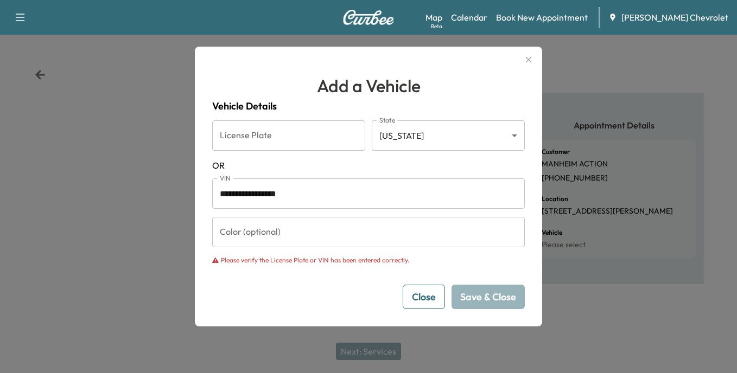
click at [425, 295] on button "Close" at bounding box center [424, 297] width 42 height 24
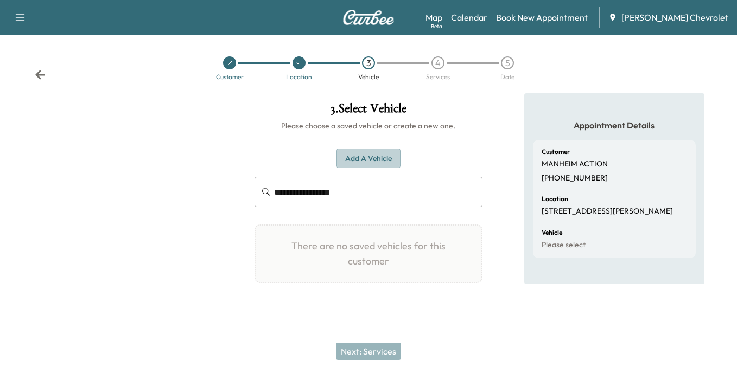
click at [379, 156] on button "Add a Vehicle" at bounding box center [368, 159] width 64 height 20
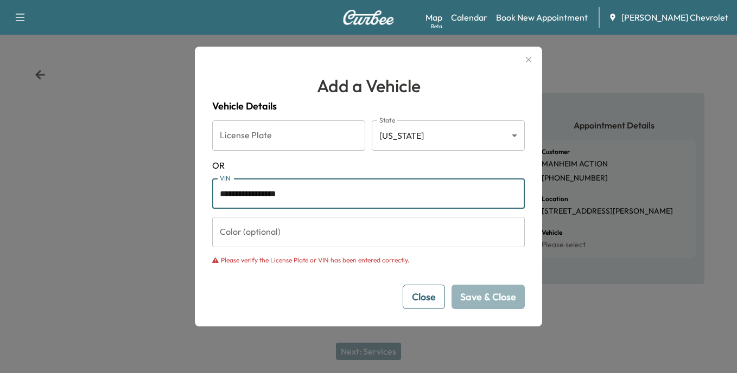
click at [336, 194] on input "**********" at bounding box center [368, 194] width 313 height 30
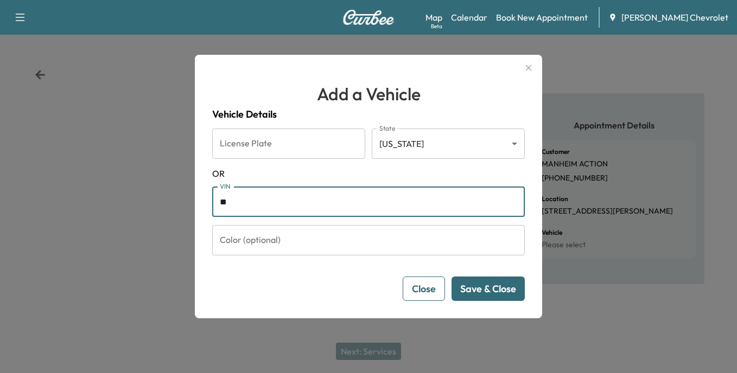
type input "*"
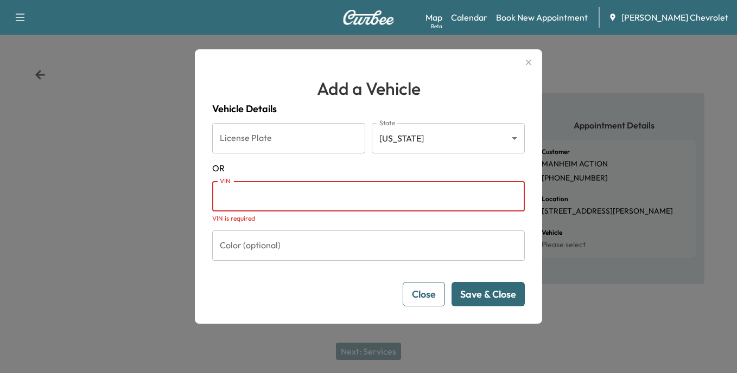
paste input "**********"
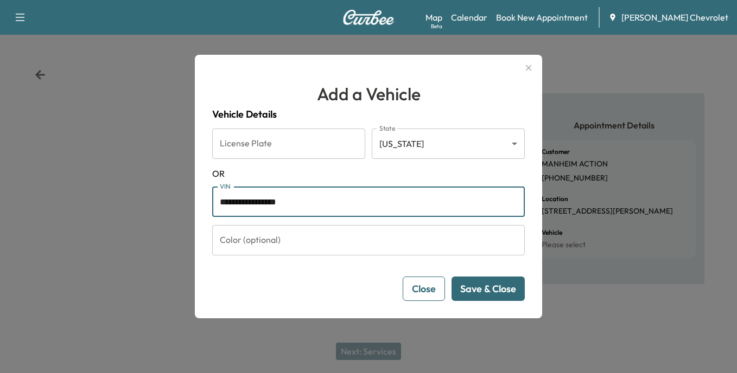
type input "**********"
click at [485, 291] on button "Save & Close" at bounding box center [488, 289] width 73 height 24
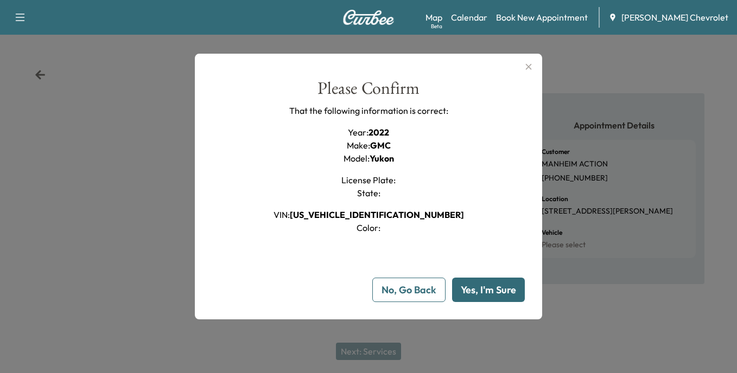
click at [485, 291] on button "Yes, I'm Sure" at bounding box center [488, 290] width 73 height 24
type input "**"
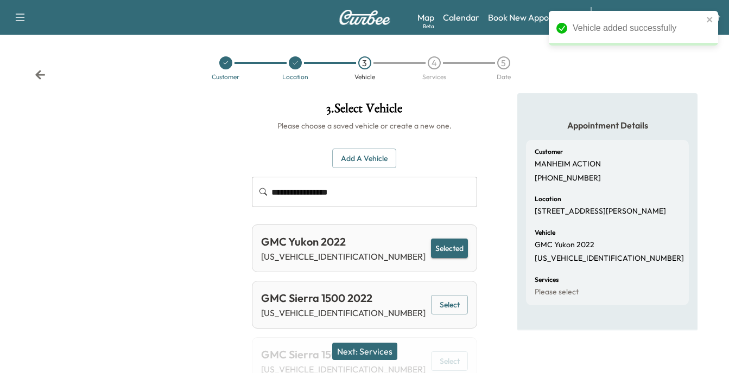
click at [367, 352] on button "Next: Services" at bounding box center [364, 351] width 65 height 17
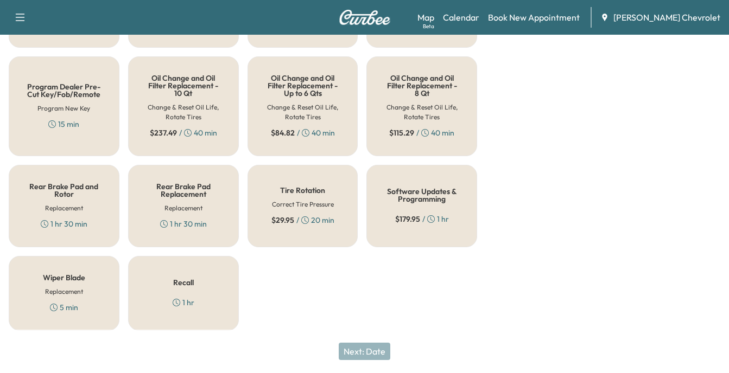
scroll to position [347, 0]
click at [187, 282] on h5 "Recall" at bounding box center [183, 282] width 21 height 8
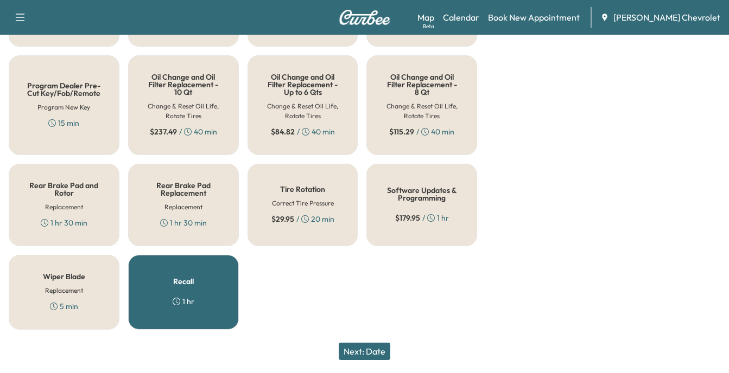
click at [369, 351] on button "Next: Date" at bounding box center [365, 351] width 52 height 17
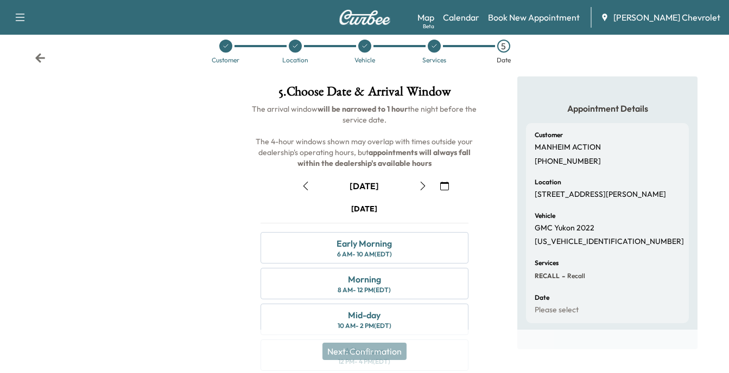
scroll to position [7, 0]
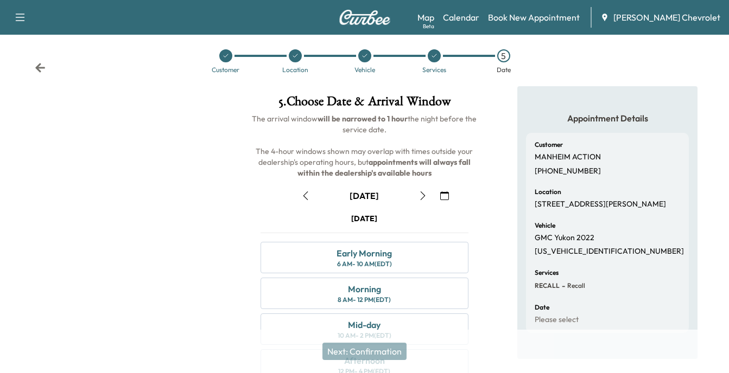
click at [306, 194] on icon "button" at bounding box center [305, 196] width 5 height 9
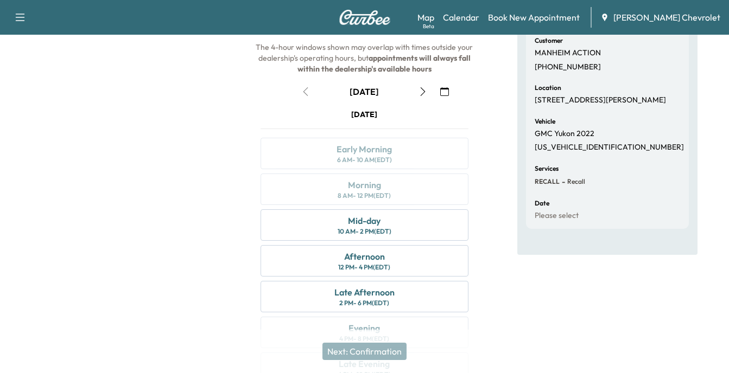
scroll to position [116, 0]
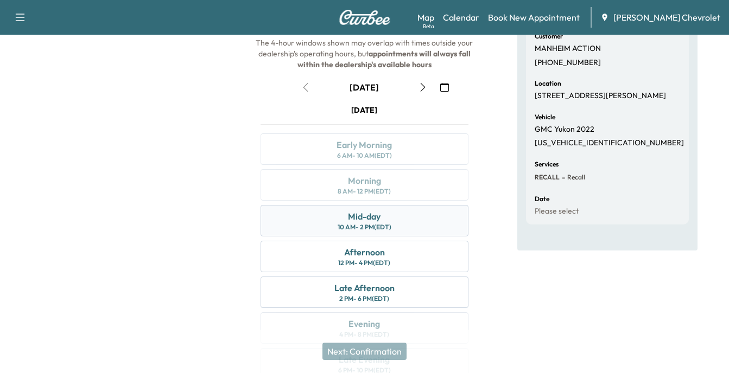
click at [372, 221] on div "Mid-day" at bounding box center [364, 216] width 33 height 13
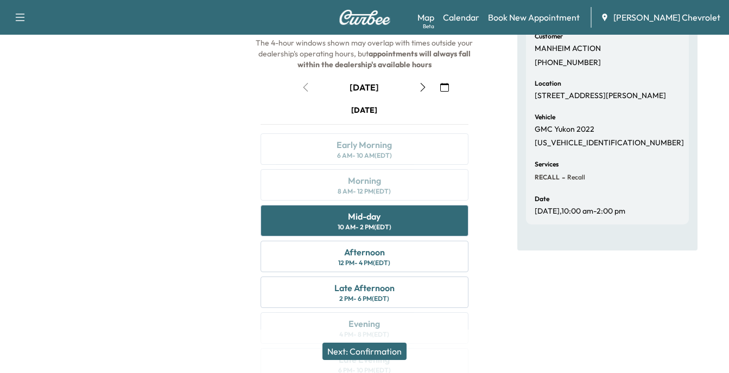
click at [373, 347] on button "Next: Confirmation" at bounding box center [364, 351] width 84 height 17
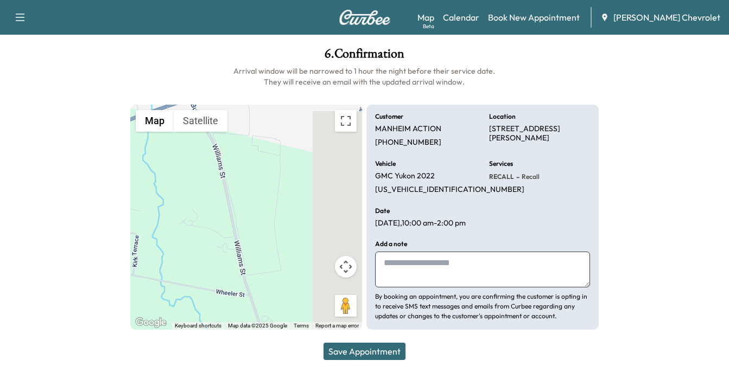
click at [392, 262] on textarea at bounding box center [482, 270] width 215 height 36
type textarea "**********"
click at [377, 349] on button "Save Appointment" at bounding box center [364, 351] width 82 height 17
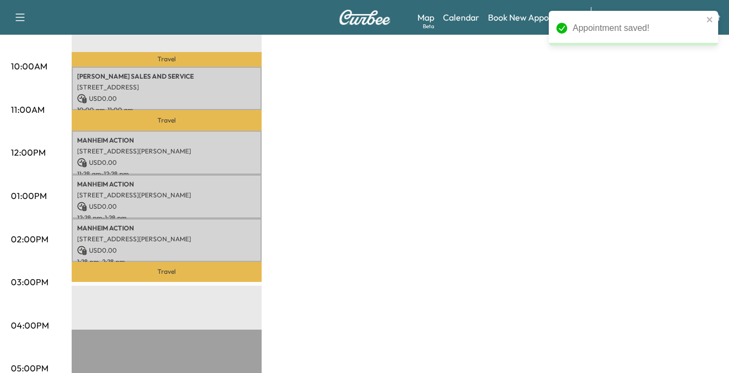
scroll to position [380, 0]
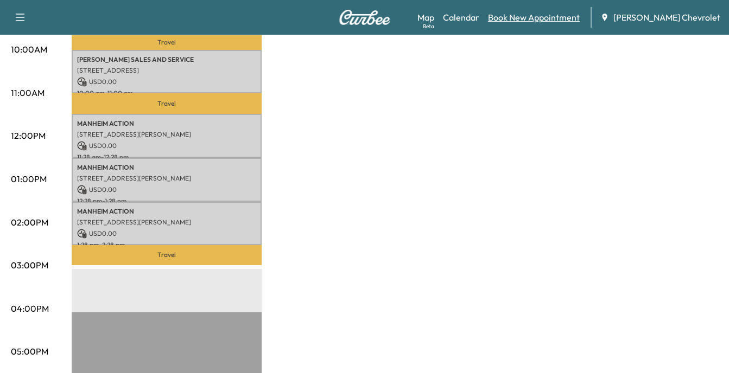
click at [544, 20] on link "Book New Appointment" at bounding box center [534, 17] width 92 height 13
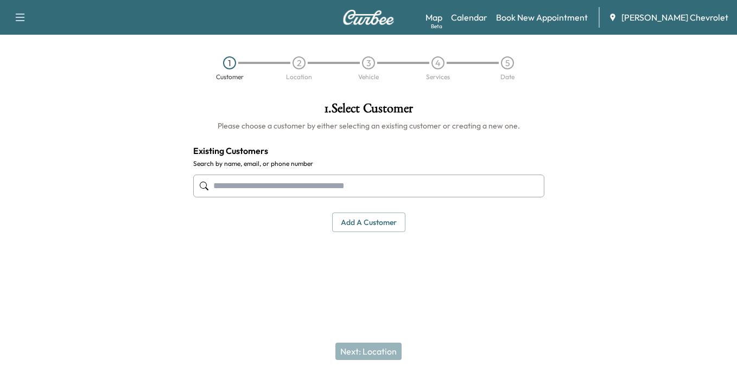
click at [241, 187] on input "text" at bounding box center [368, 186] width 351 height 23
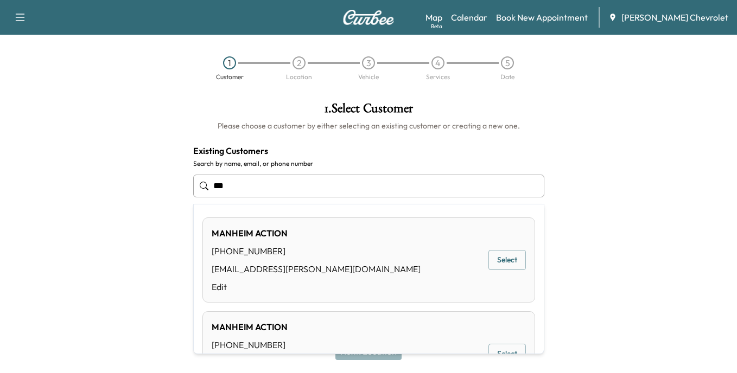
click at [233, 259] on div "MANHEIM ACTION (508) 977-4615 [EMAIL_ADDRESS][PERSON_NAME][DOMAIN_NAME] Edit" at bounding box center [316, 260] width 209 height 67
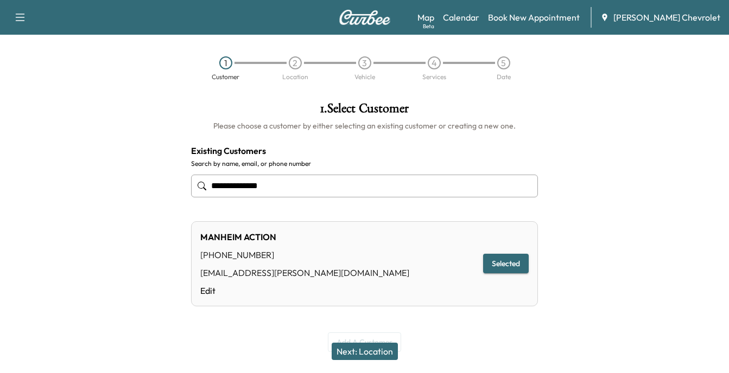
type input "**********"
click at [368, 352] on button "Next: Location" at bounding box center [365, 351] width 66 height 17
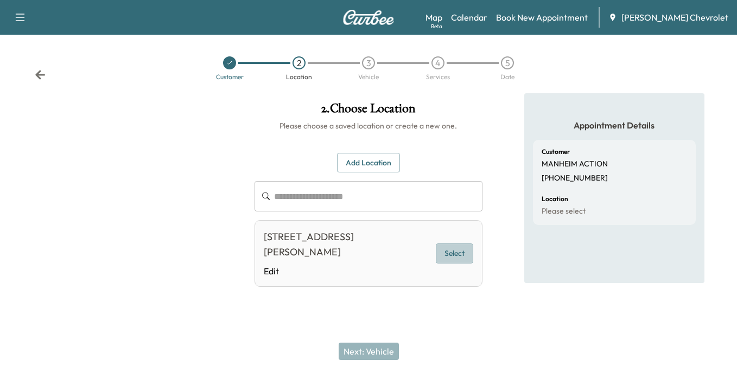
click at [460, 252] on button "Select" at bounding box center [454, 254] width 37 height 20
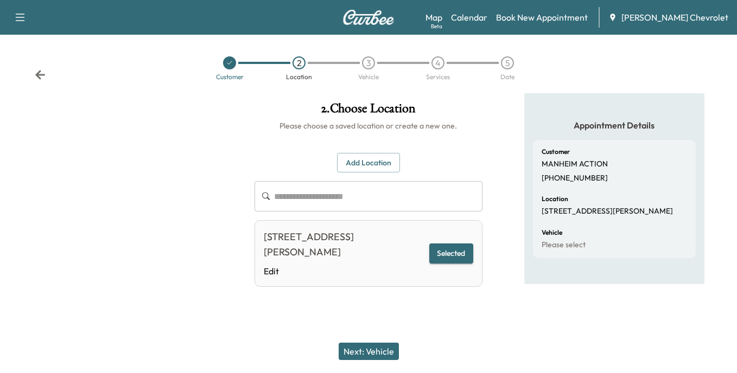
click at [377, 354] on button "Next: Vehicle" at bounding box center [369, 351] width 60 height 17
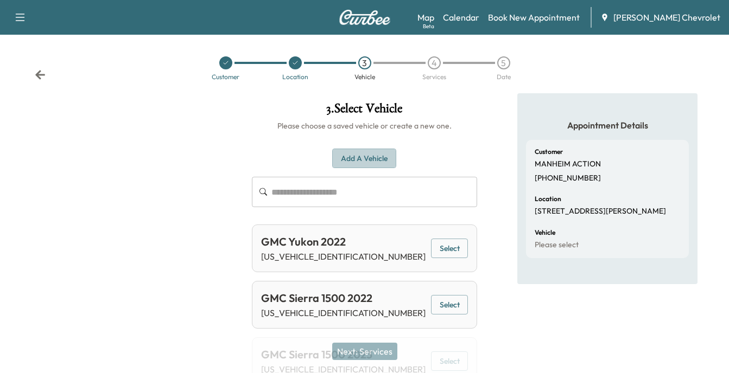
click at [364, 156] on button "Add a Vehicle" at bounding box center [364, 159] width 64 height 20
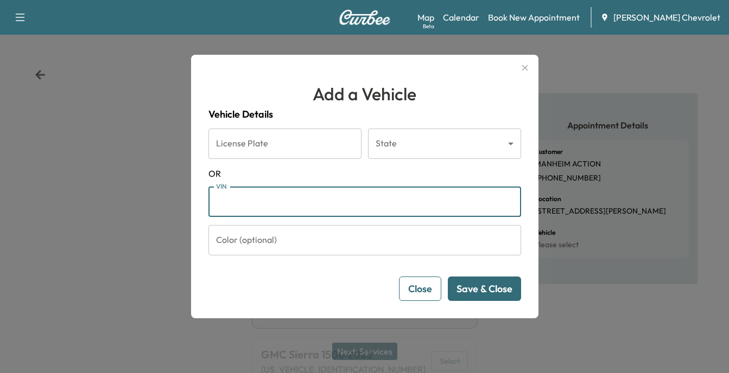
click at [240, 200] on input "VIN" at bounding box center [364, 202] width 313 height 30
type input "**********"
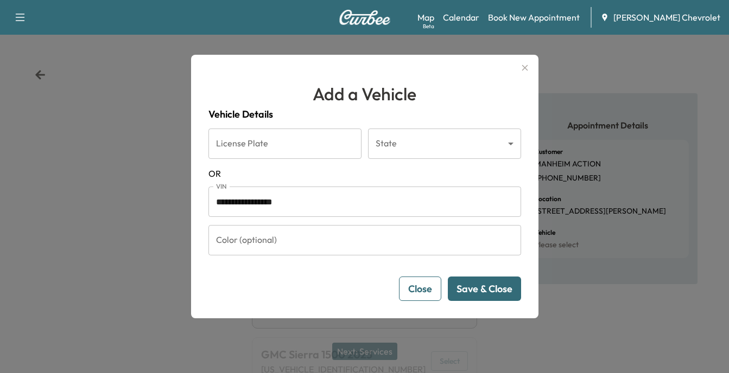
click at [493, 287] on button "Save & Close" at bounding box center [484, 289] width 73 height 24
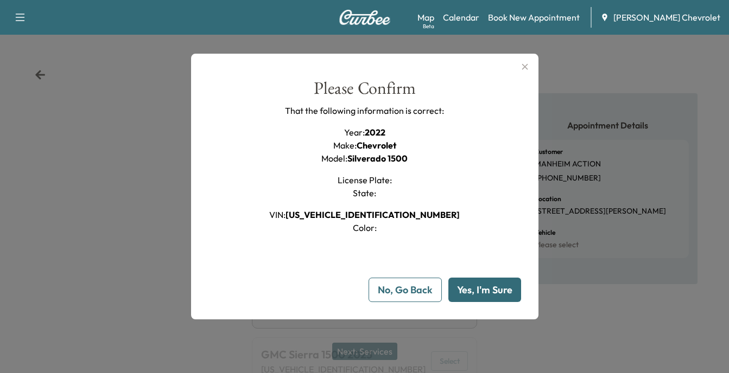
click at [497, 290] on button "Yes, I'm Sure" at bounding box center [484, 290] width 73 height 24
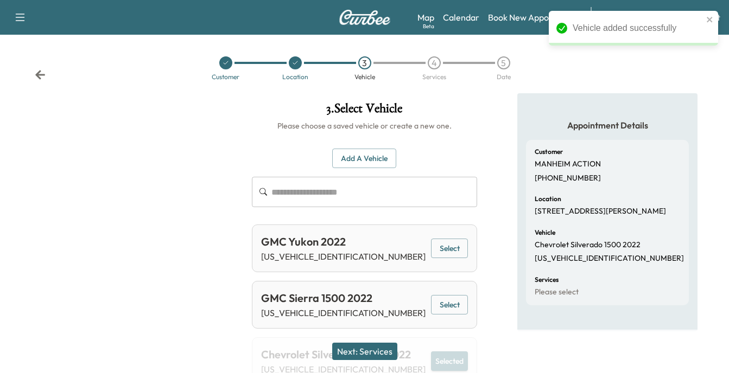
click at [380, 348] on button "Next: Services" at bounding box center [364, 351] width 65 height 17
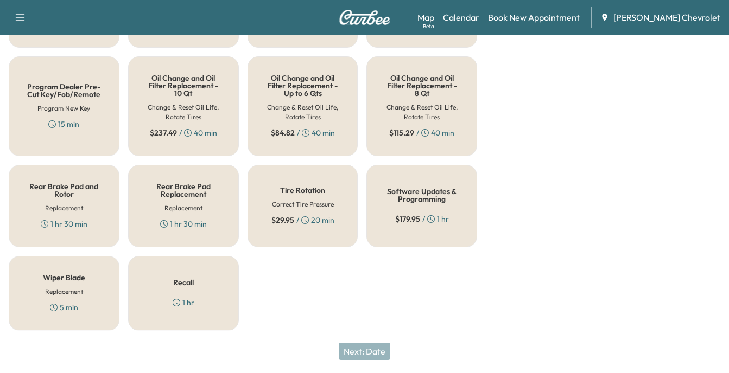
scroll to position [347, 0]
click at [205, 290] on div "Recall 1 hr" at bounding box center [183, 292] width 111 height 75
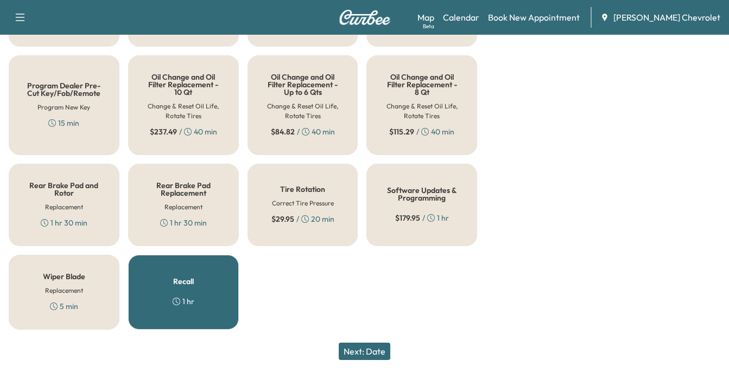
click at [425, 198] on h5 "Software Updates & Programming" at bounding box center [421, 194] width 75 height 15
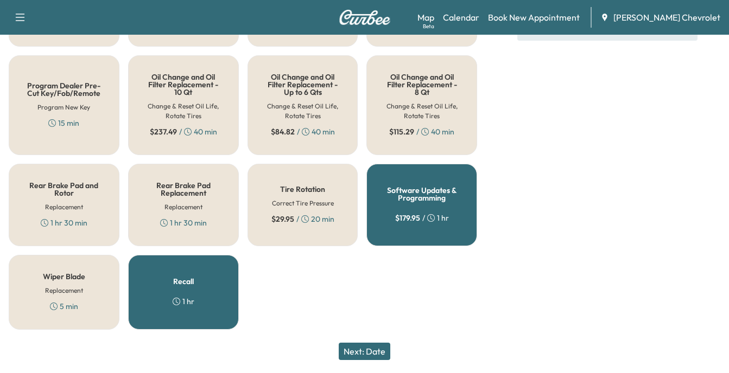
click at [435, 218] on icon at bounding box center [431, 218] width 8 height 8
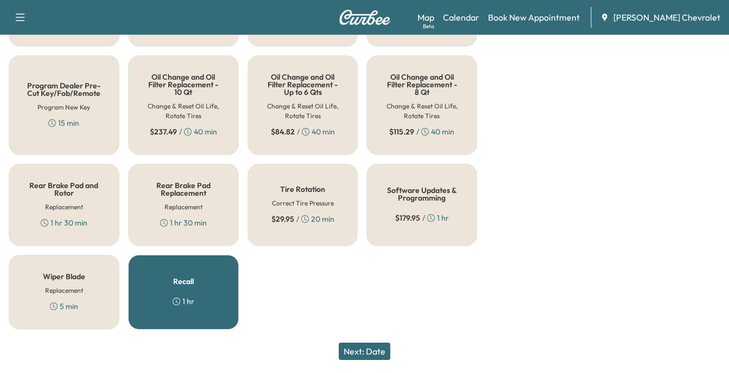
click at [365, 352] on button "Next: Date" at bounding box center [365, 351] width 52 height 17
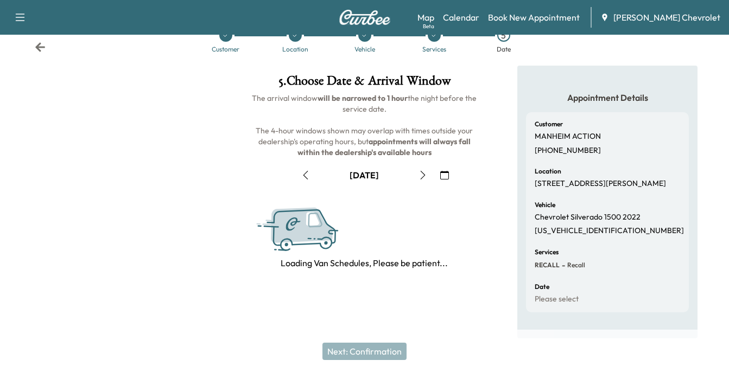
scroll to position [170, 0]
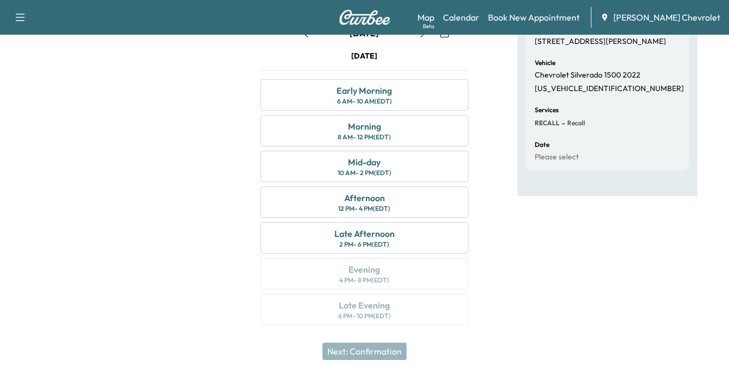
click at [304, 164] on div "Mid-day 10 AM - 2 PM (EDT)" at bounding box center [364, 166] width 208 height 31
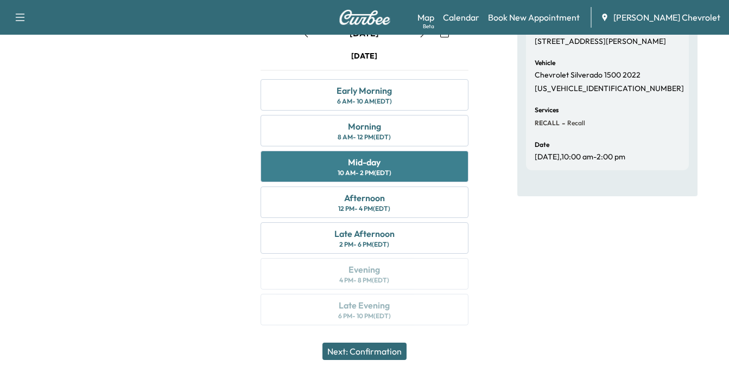
click at [310, 169] on div "Mid-day 10 AM - 2 PM (EDT)" at bounding box center [364, 166] width 208 height 31
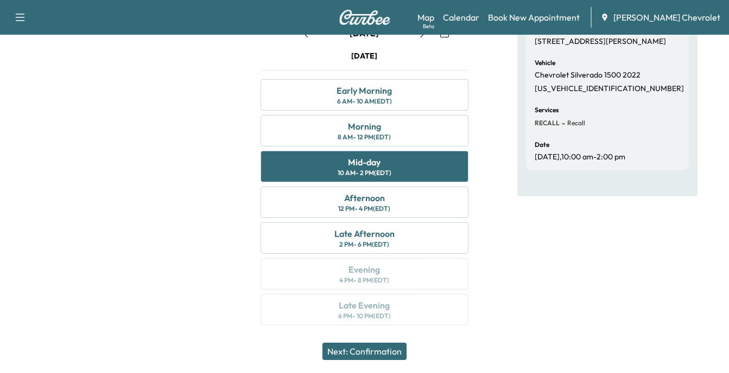
click at [370, 352] on button "Next: Confirmation" at bounding box center [364, 351] width 84 height 17
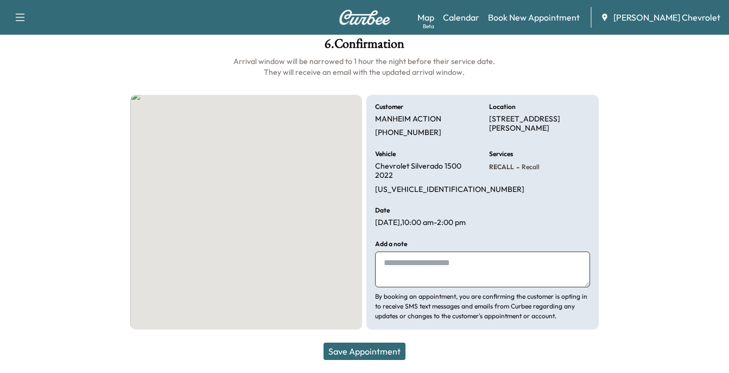
scroll to position [74, 0]
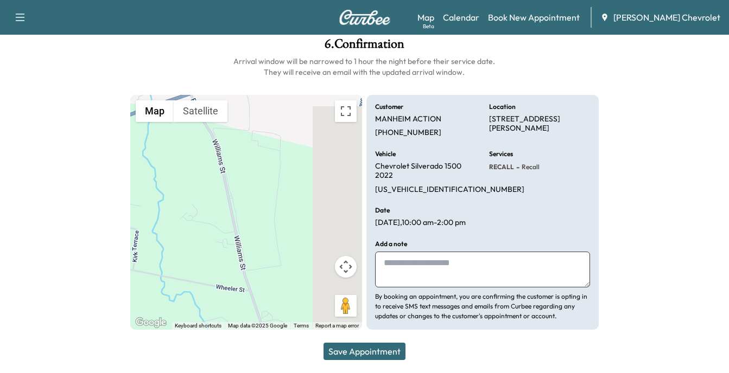
click at [395, 266] on textarea at bounding box center [482, 270] width 215 height 36
click at [415, 278] on textarea "**********" at bounding box center [482, 270] width 215 height 36
click at [569, 262] on textarea "**********" at bounding box center [482, 270] width 215 height 36
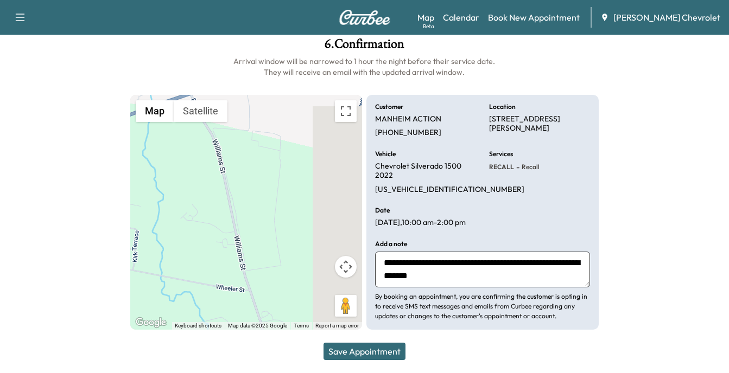
type textarea "**********"
click at [375, 352] on button "Save Appointment" at bounding box center [364, 351] width 82 height 17
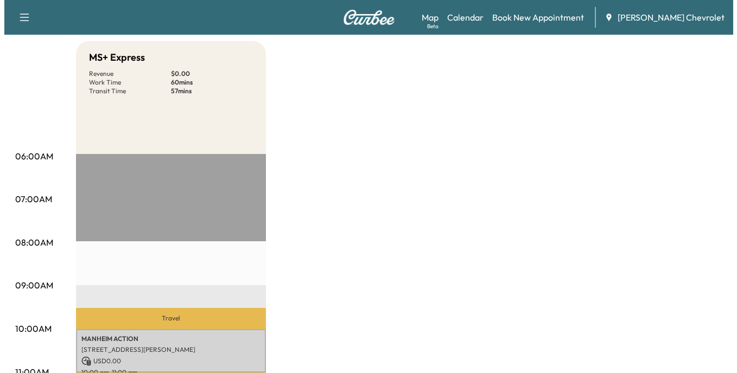
scroll to position [163, 0]
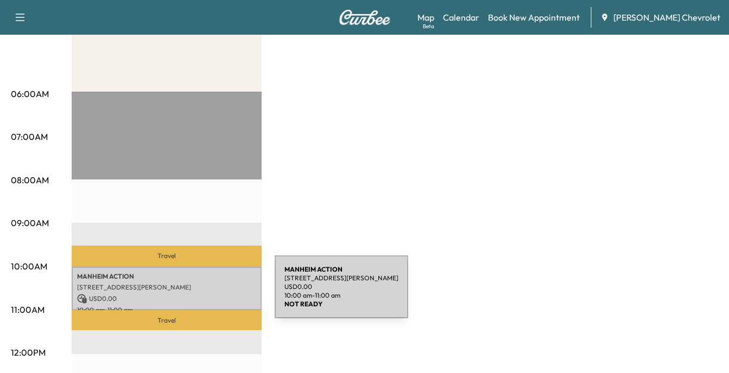
click at [193, 294] on p "USD 0.00" at bounding box center [166, 299] width 179 height 10
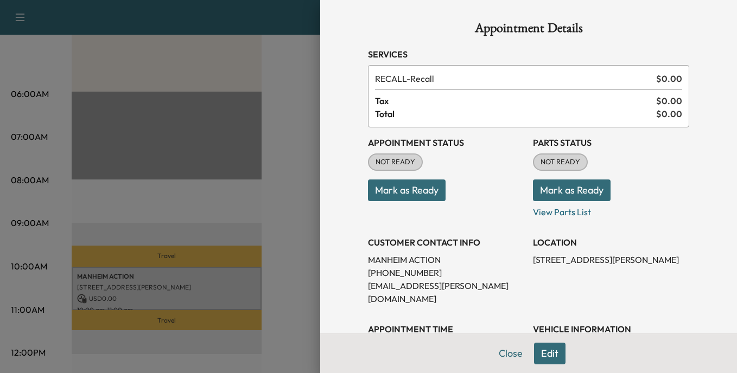
click at [537, 353] on button "Edit" at bounding box center [549, 354] width 31 height 22
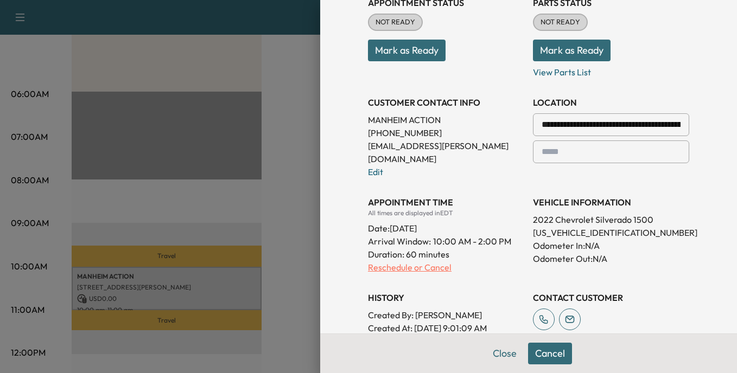
click at [395, 261] on p "Reschedule or Cancel" at bounding box center [446, 267] width 156 height 13
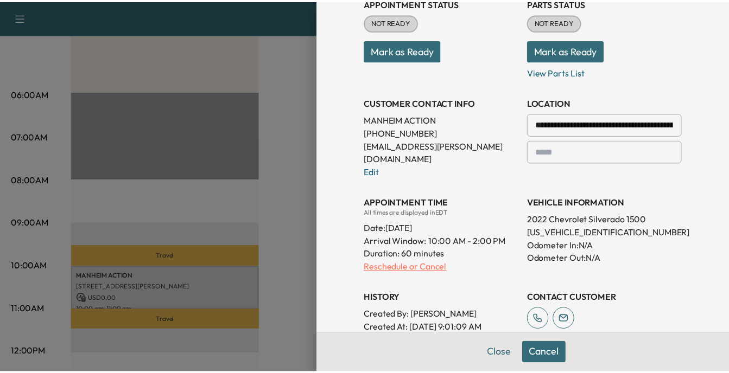
scroll to position [0, 0]
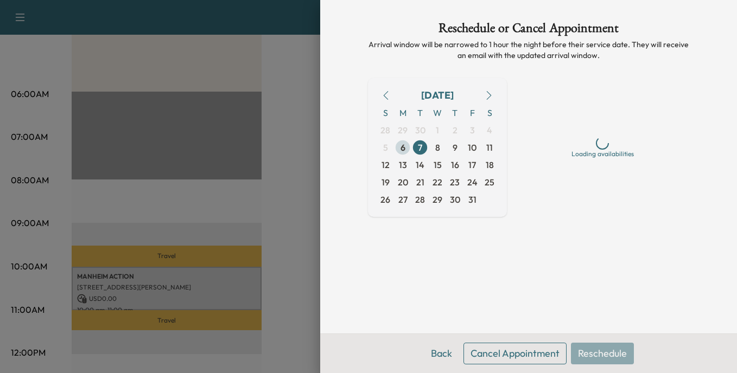
click at [402, 149] on span "6" at bounding box center [403, 147] width 5 height 13
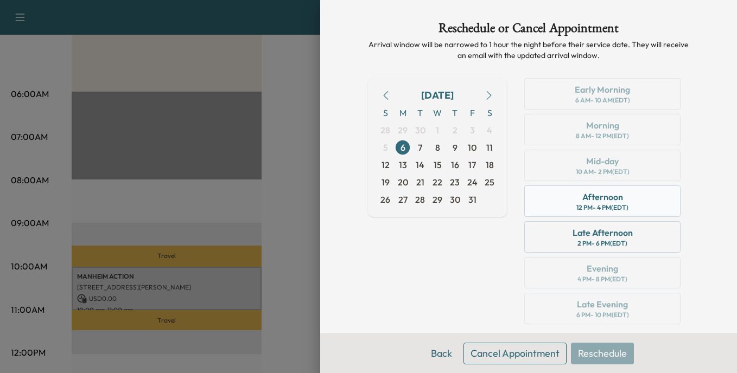
click at [597, 200] on div "Afternoon" at bounding box center [602, 196] width 41 height 13
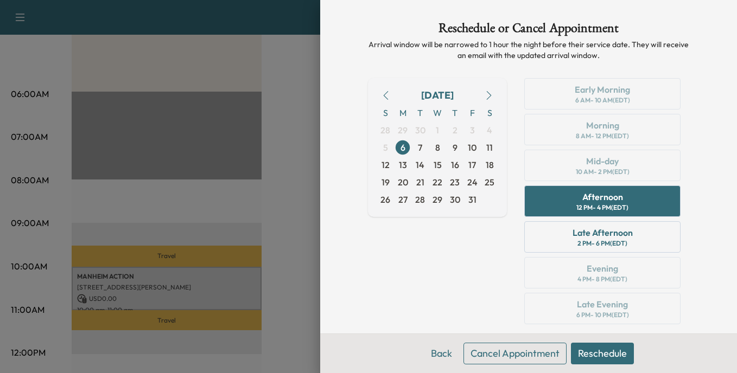
click at [588, 351] on button "Reschedule" at bounding box center [602, 354] width 63 height 22
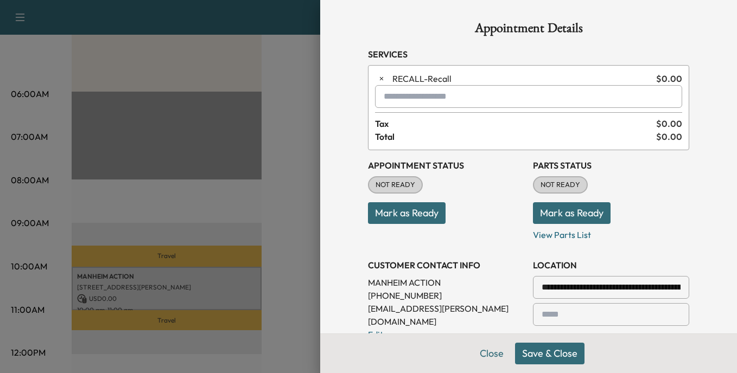
click at [543, 355] on button "Save & Close" at bounding box center [549, 354] width 69 height 22
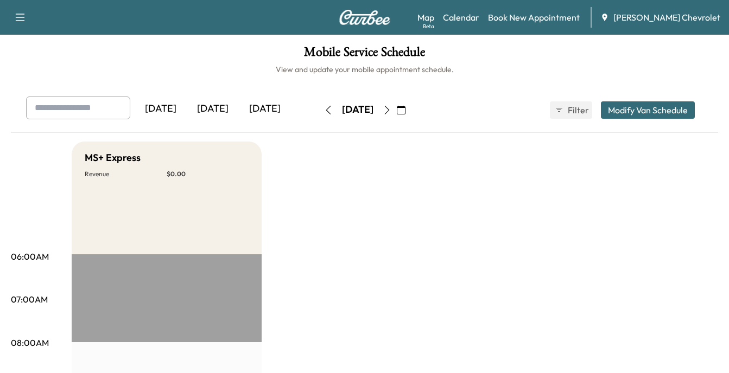
click at [216, 110] on div "[DATE]" at bounding box center [213, 109] width 52 height 25
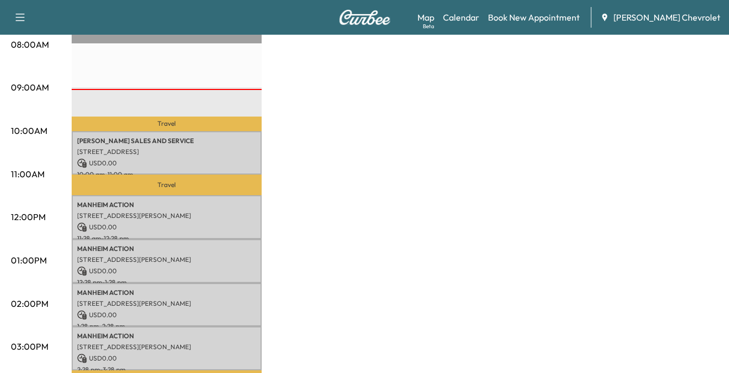
scroll to position [217, 0]
